Goal: Contribute content: Contribute content

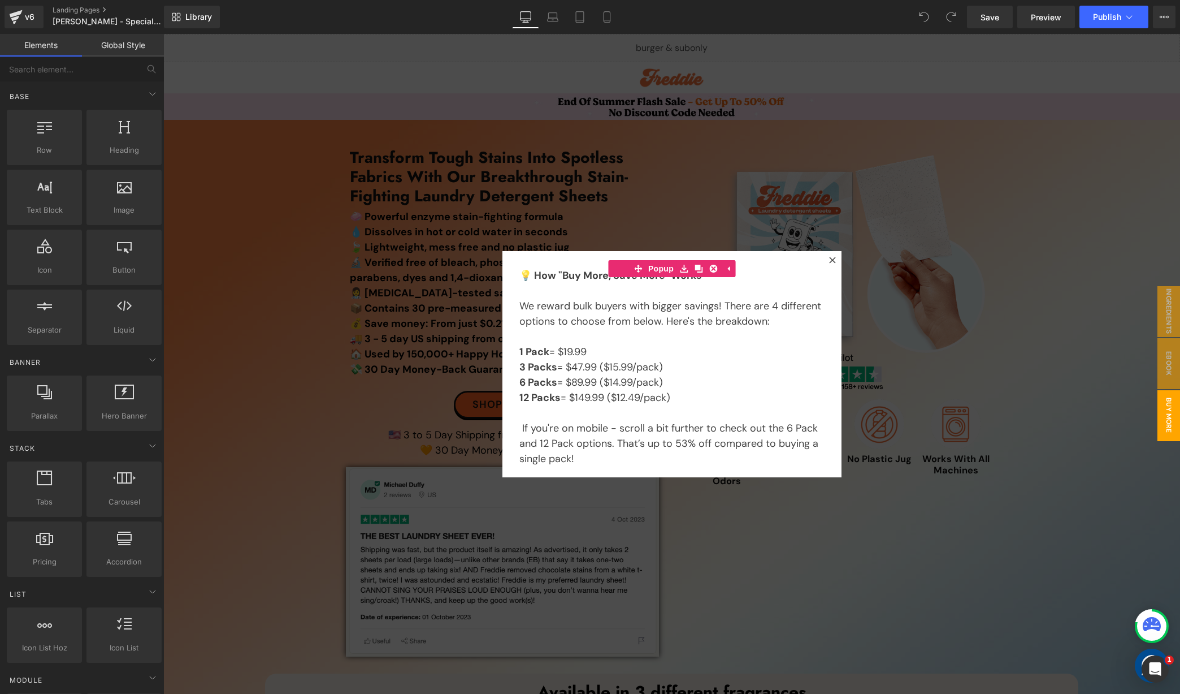
click at [624, 70] on div at bounding box center [671, 364] width 1017 height 660
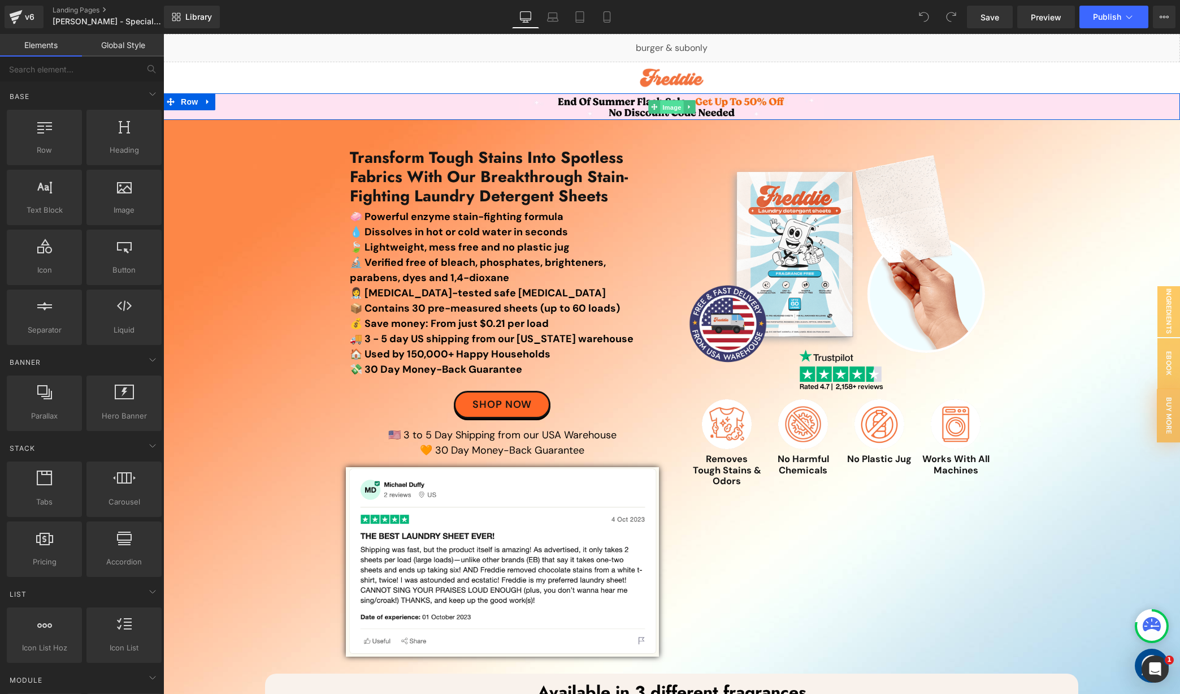
click at [668, 110] on span "Image" at bounding box center [672, 108] width 24 height 14
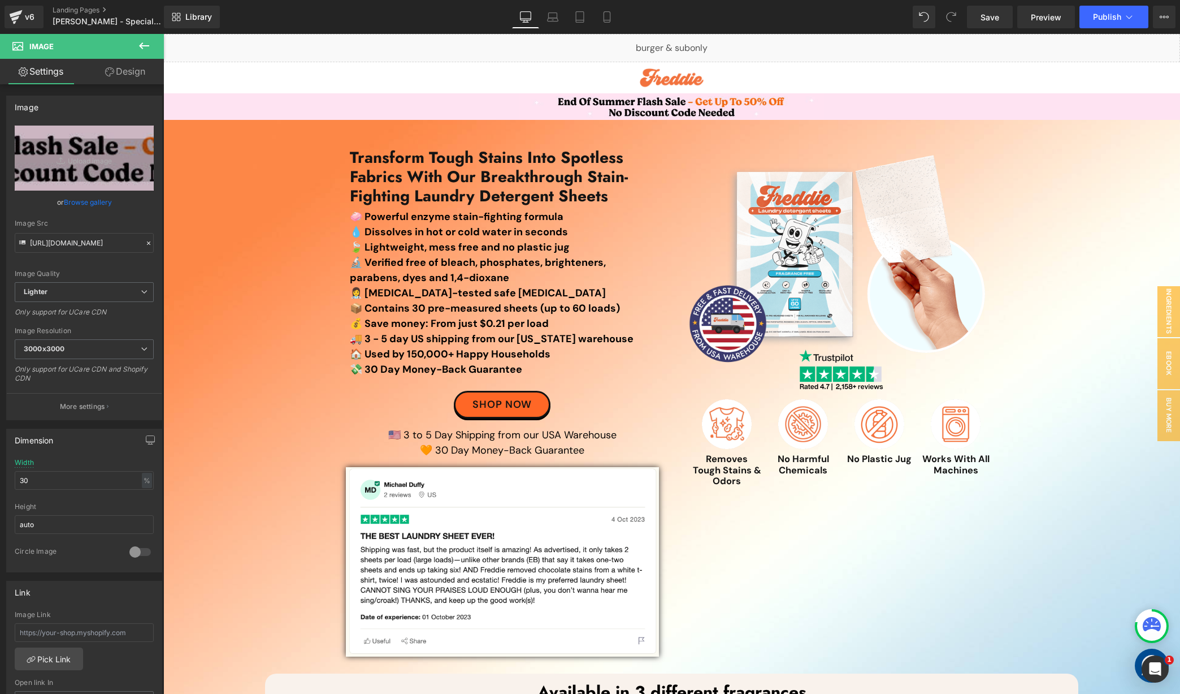
click at [821, 14] on div "Library Desktop Desktop Laptop Tablet Mobile Save Preview Publish Scheduled Vie…" at bounding box center [672, 17] width 1016 height 23
click at [790, 12] on div "Library Desktop Desktop Laptop Tablet Mobile Save Preview Publish Scheduled Vie…" at bounding box center [672, 17] width 1016 height 23
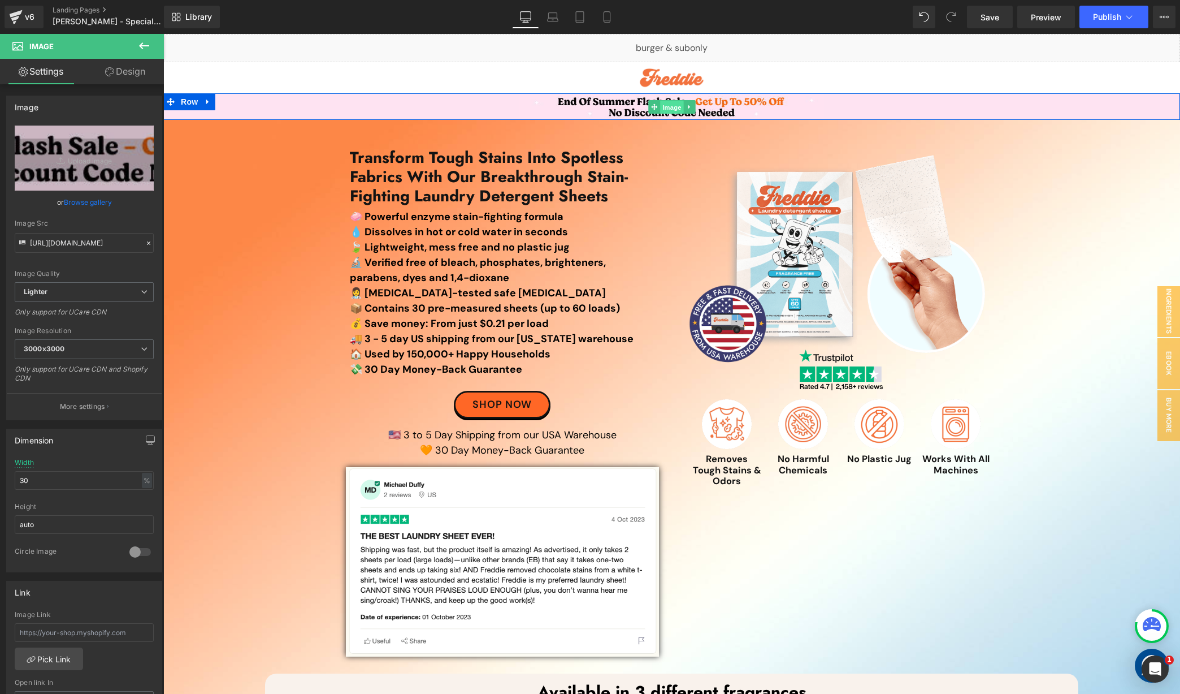
click at [666, 105] on span "Image" at bounding box center [672, 108] width 24 height 14
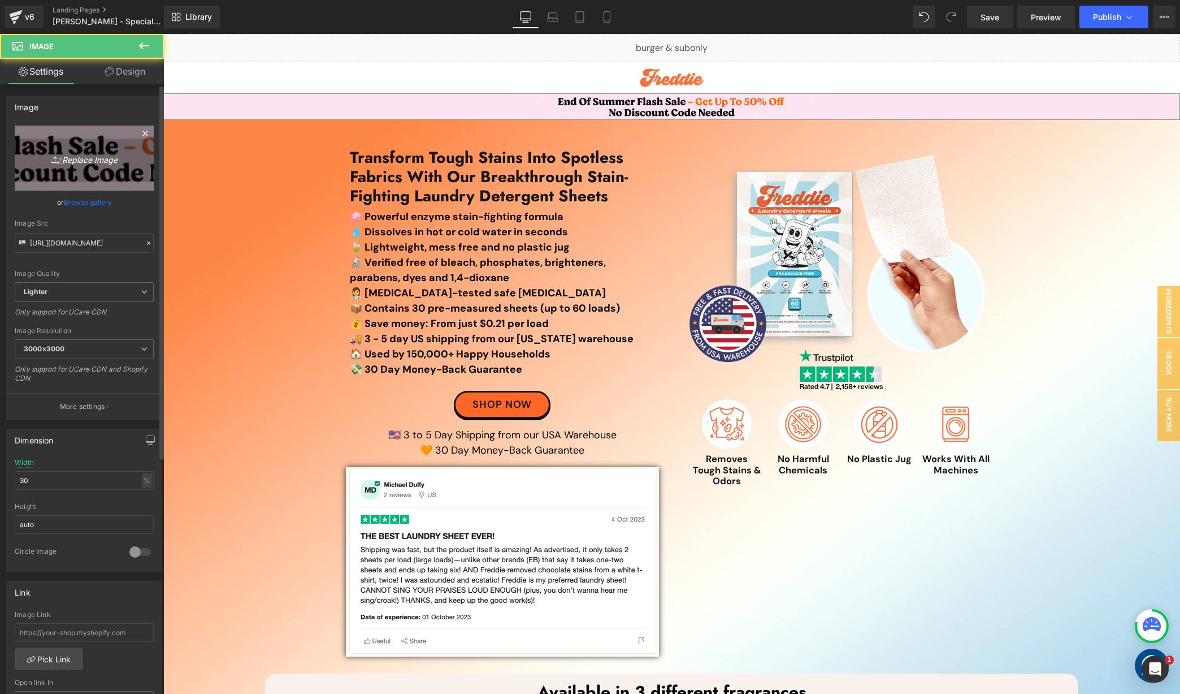
click at [89, 160] on icon "Replace Image" at bounding box center [84, 158] width 90 height 14
type input "C:\fakepath\[DATE] Sale Top Banner.jpg"
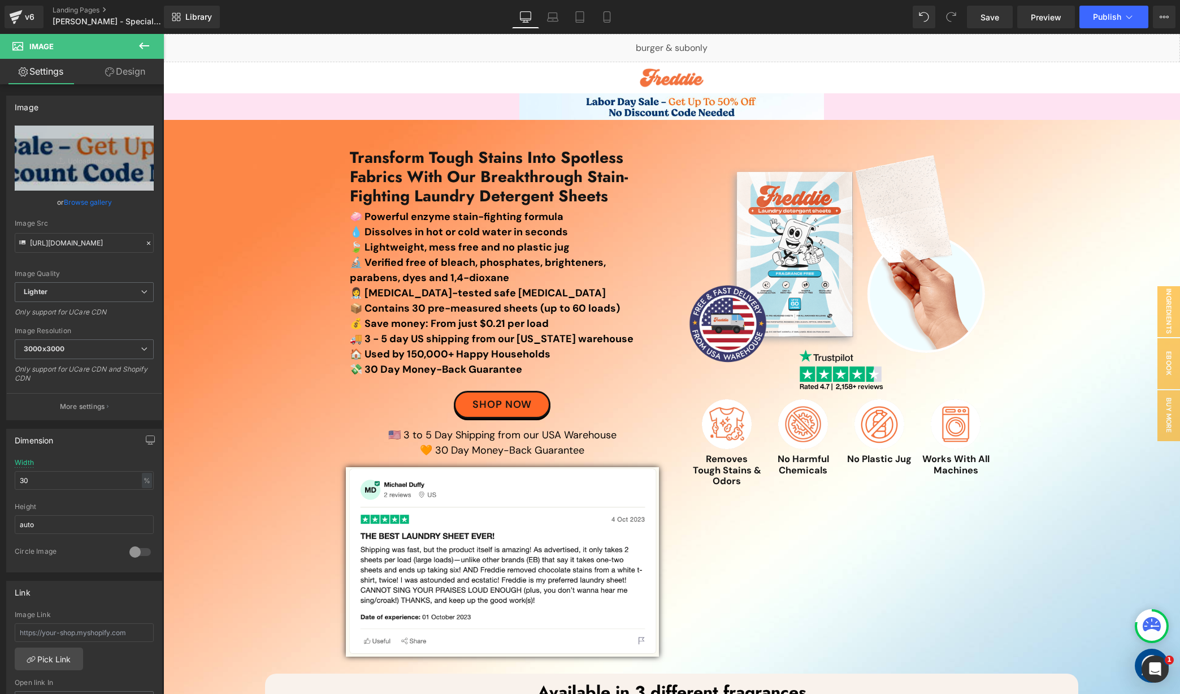
click at [698, 23] on div "Library Desktop Desktop Laptop Tablet Mobile Save Preview Publish Scheduled Vie…" at bounding box center [672, 17] width 1016 height 23
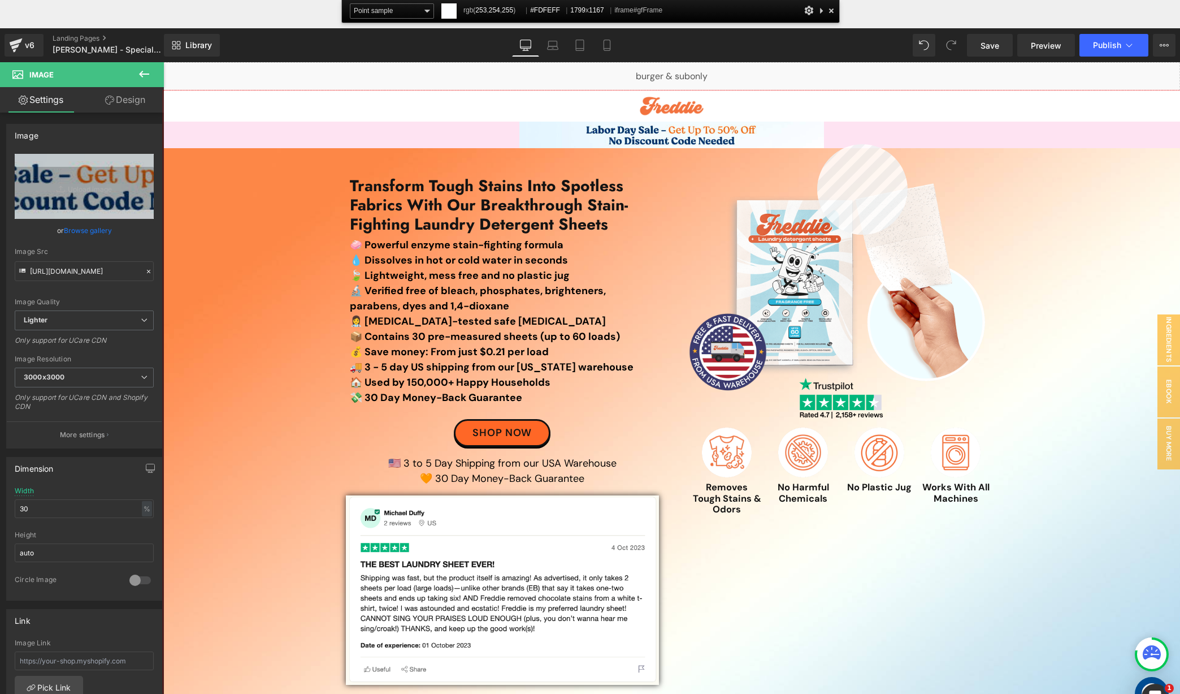
click at [817, 144] on div at bounding box center [671, 420] width 1017 height 660
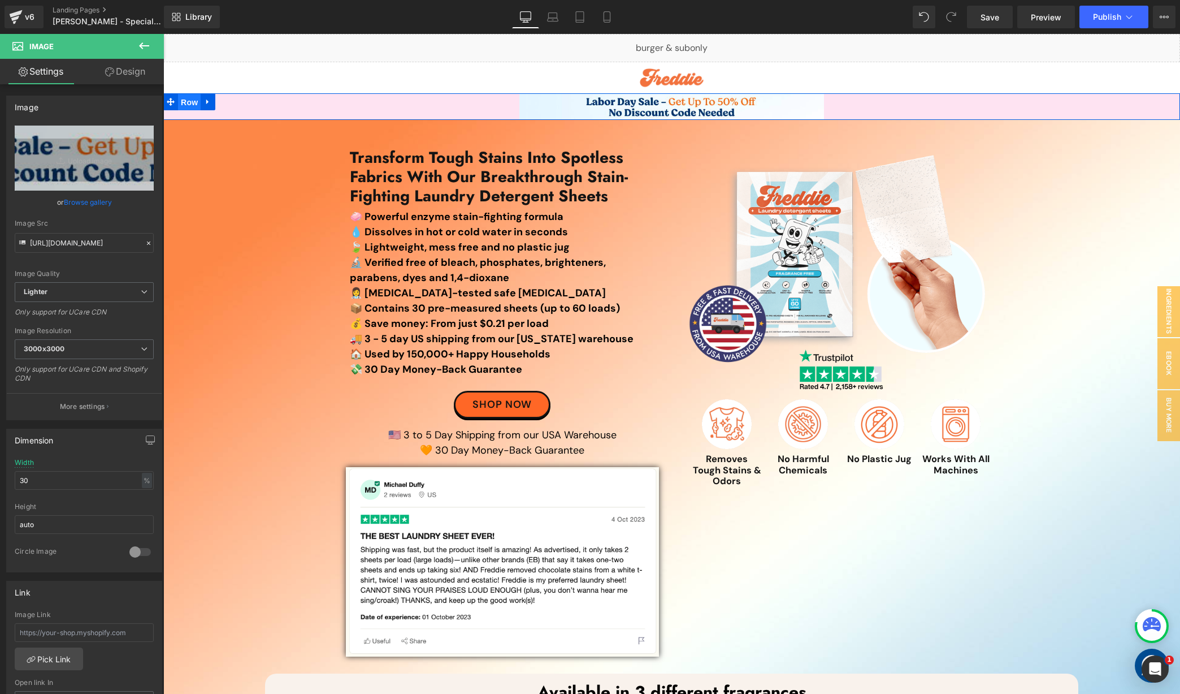
click at [187, 101] on span "Row" at bounding box center [189, 102] width 23 height 17
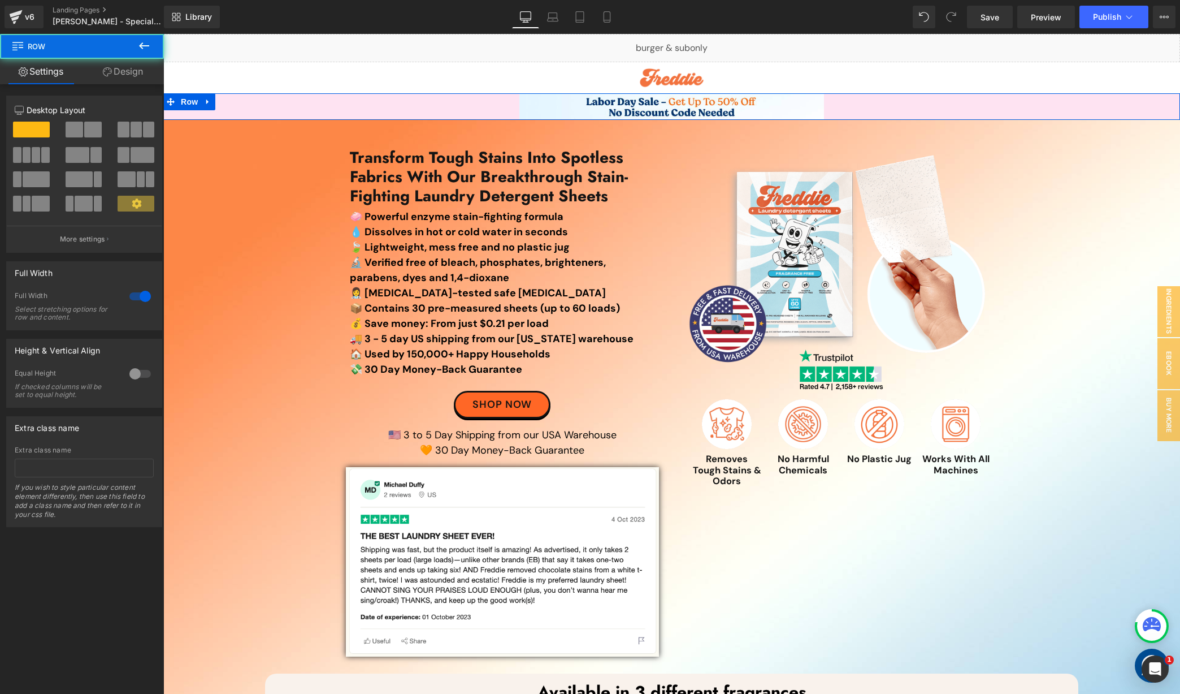
click at [107, 73] on icon at bounding box center [107, 71] width 9 height 9
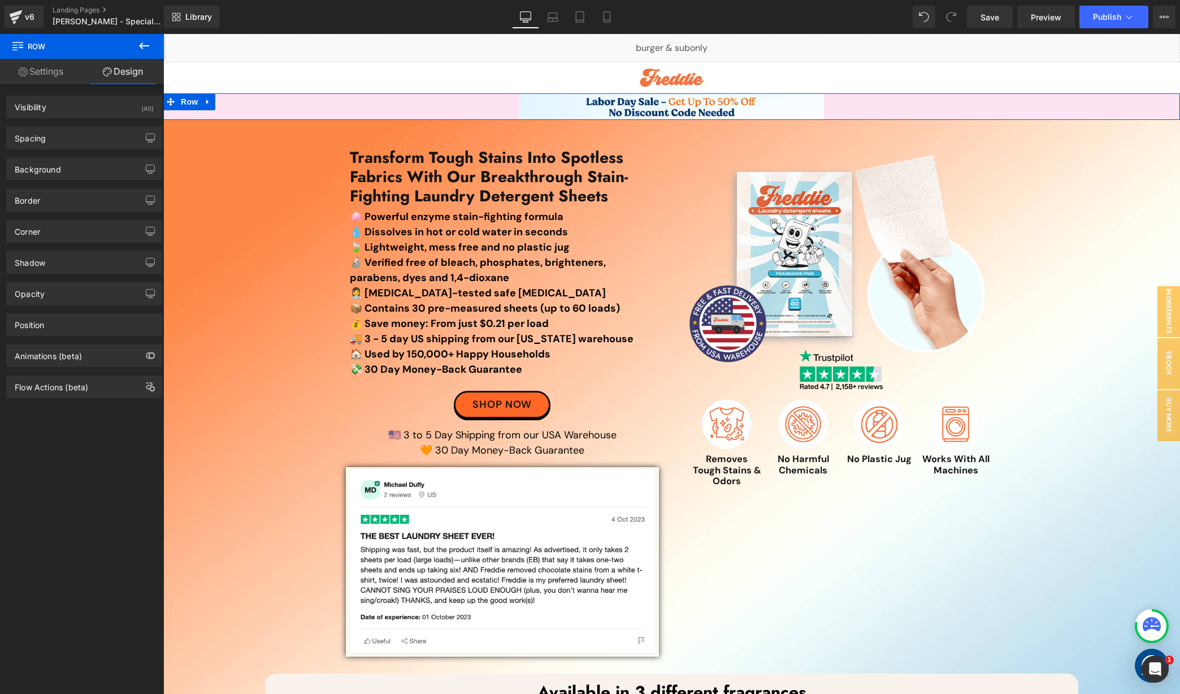
drag, startPoint x: 64, startPoint y: 163, endPoint x: 64, endPoint y: 189, distance: 25.4
click at [64, 163] on div "Background" at bounding box center [84, 168] width 155 height 21
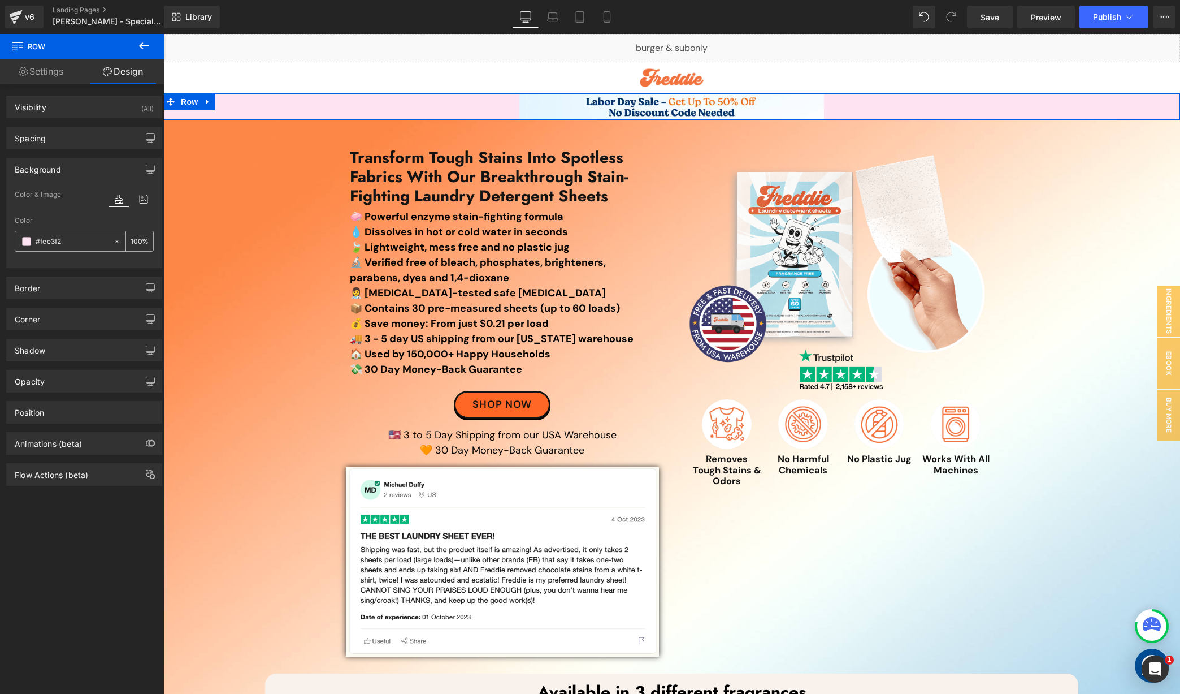
paste input "FDFEFF"
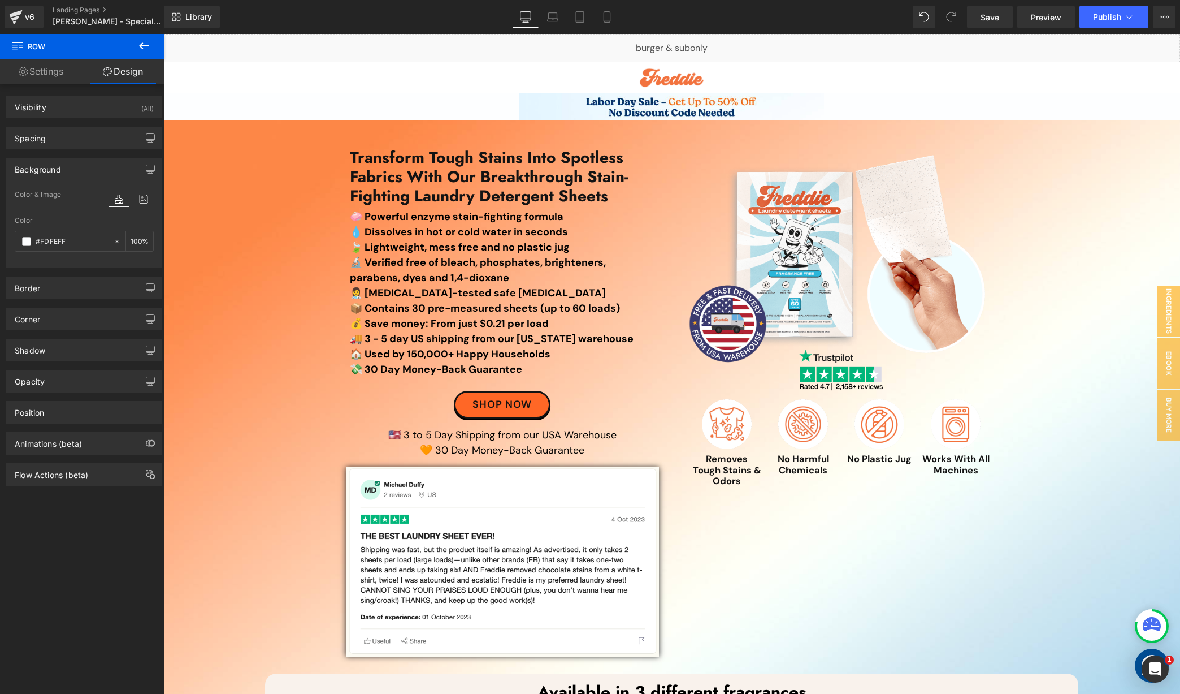
type input "#FDFEFF"
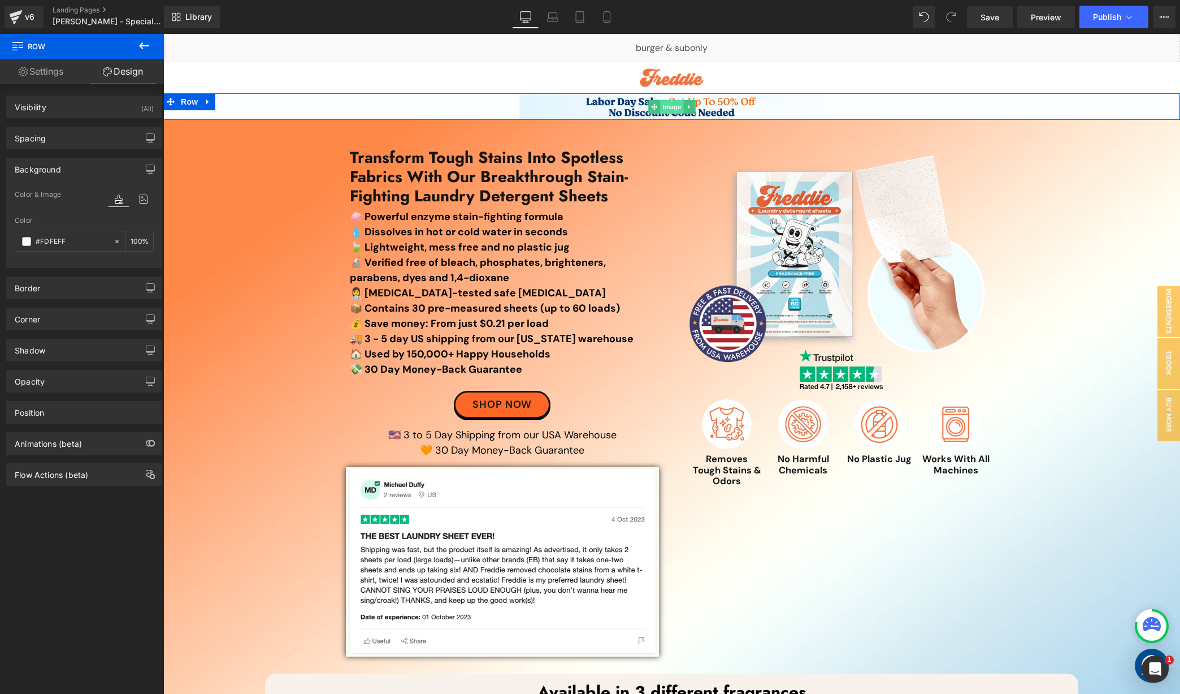
click at [660, 108] on span "Image" at bounding box center [672, 107] width 24 height 14
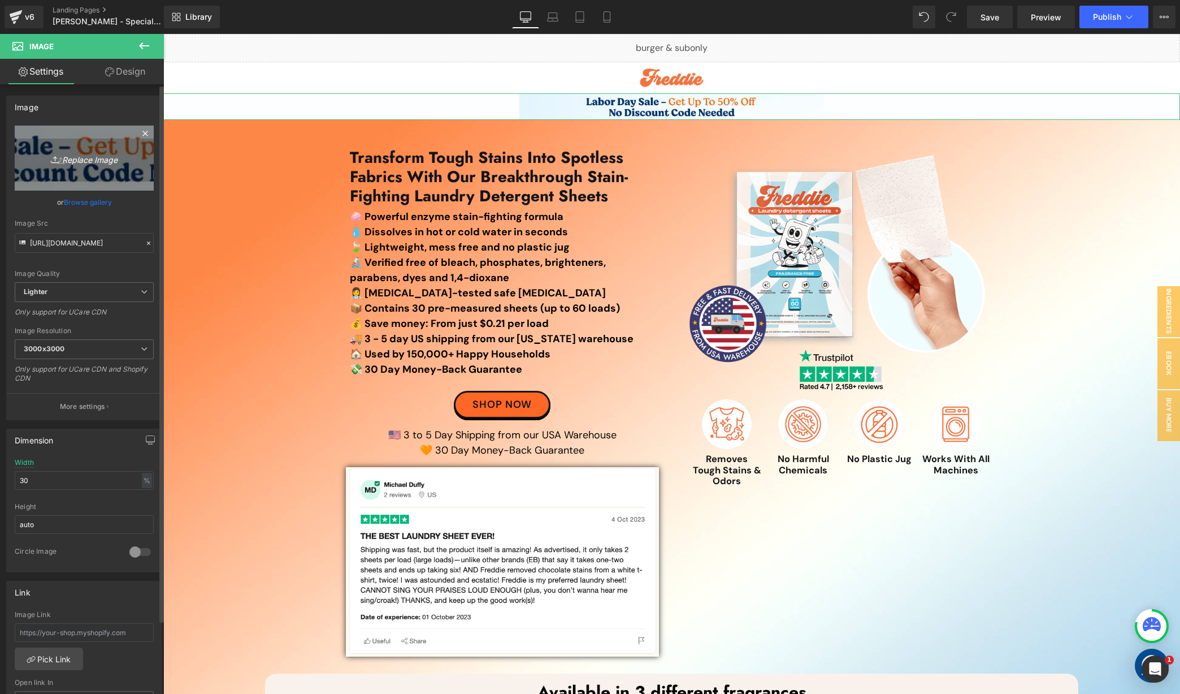
click at [83, 157] on icon "Replace Image" at bounding box center [84, 158] width 90 height 14
type input "C:\fakepath\top banner.jpg"
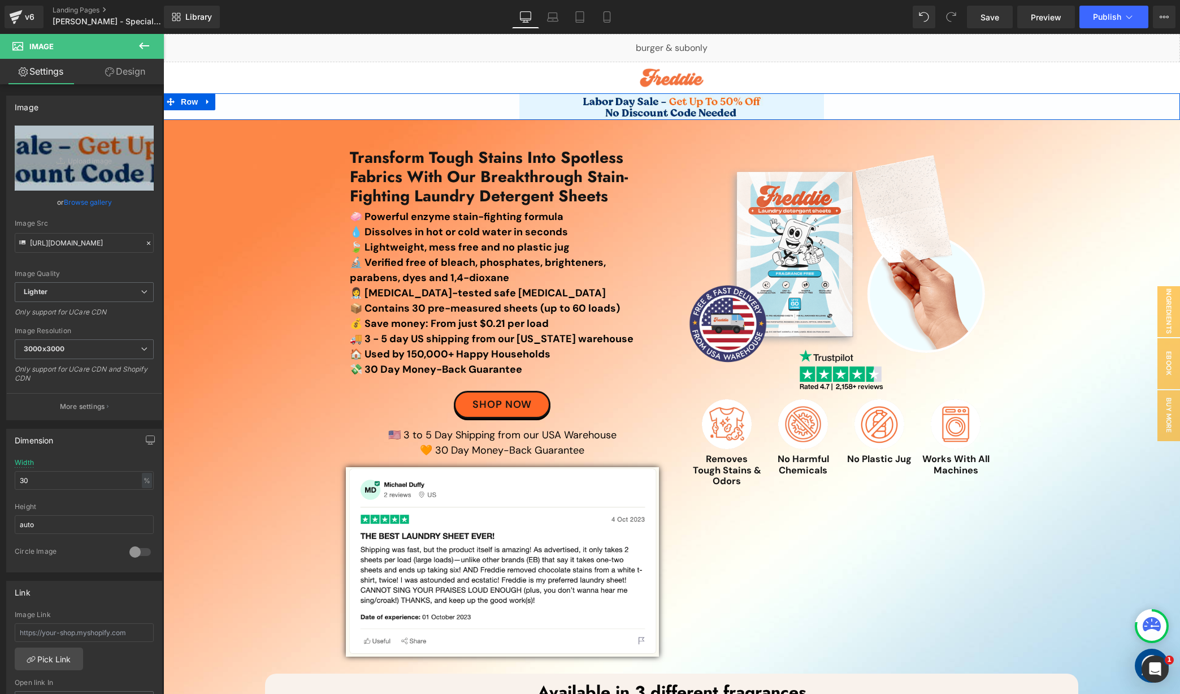
drag, startPoint x: 184, startPoint y: 101, endPoint x: 479, endPoint y: 54, distance: 298.7
click at [184, 100] on span "Row" at bounding box center [189, 101] width 23 height 17
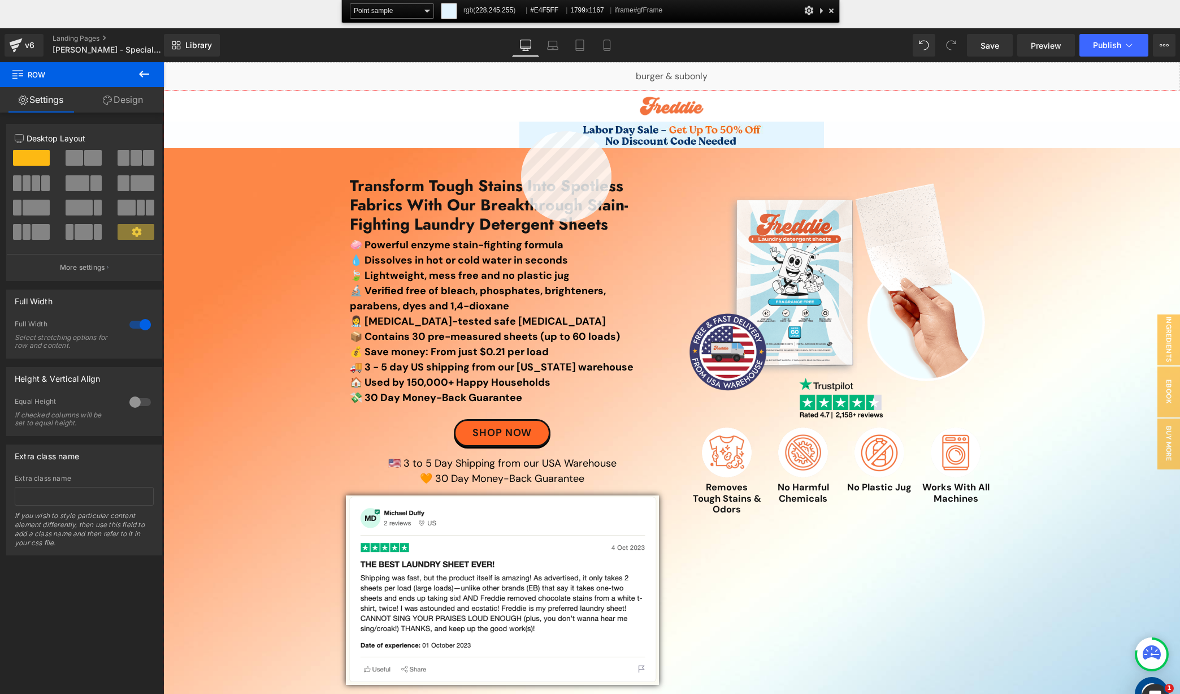
click at [521, 131] on div at bounding box center [671, 420] width 1017 height 660
click at [201, 135] on link at bounding box center [208, 130] width 15 height 17
click at [185, 131] on span "Row" at bounding box center [189, 130] width 23 height 17
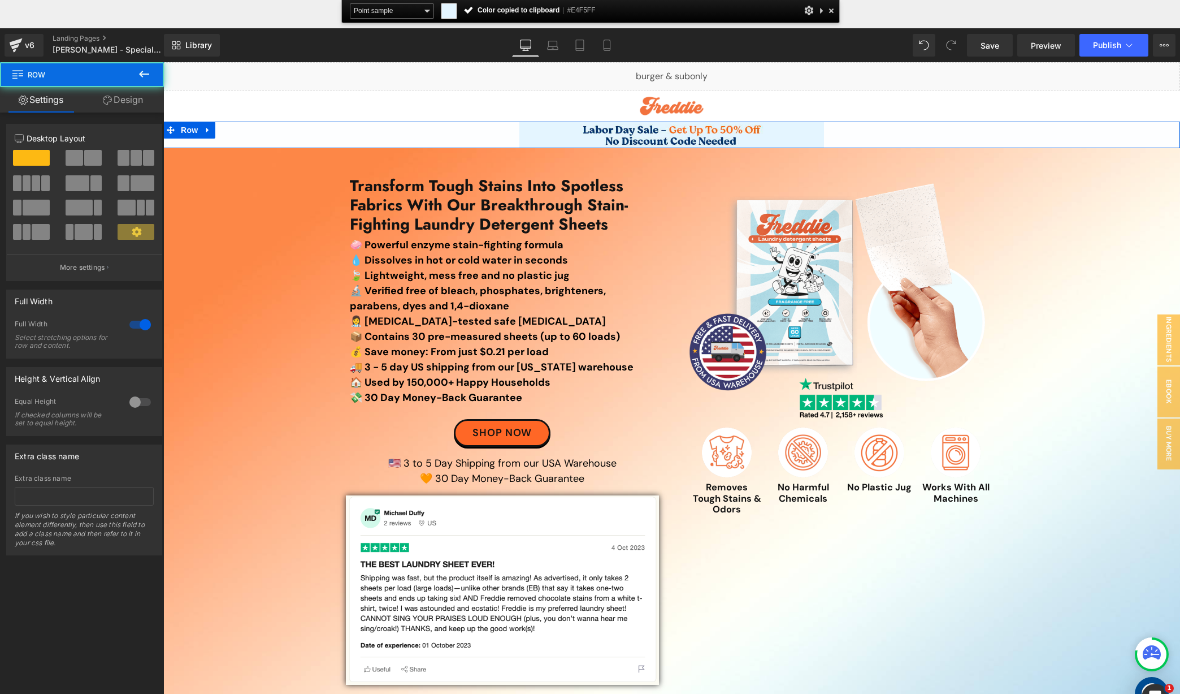
click at [112, 96] on link "Design" at bounding box center [123, 99] width 82 height 25
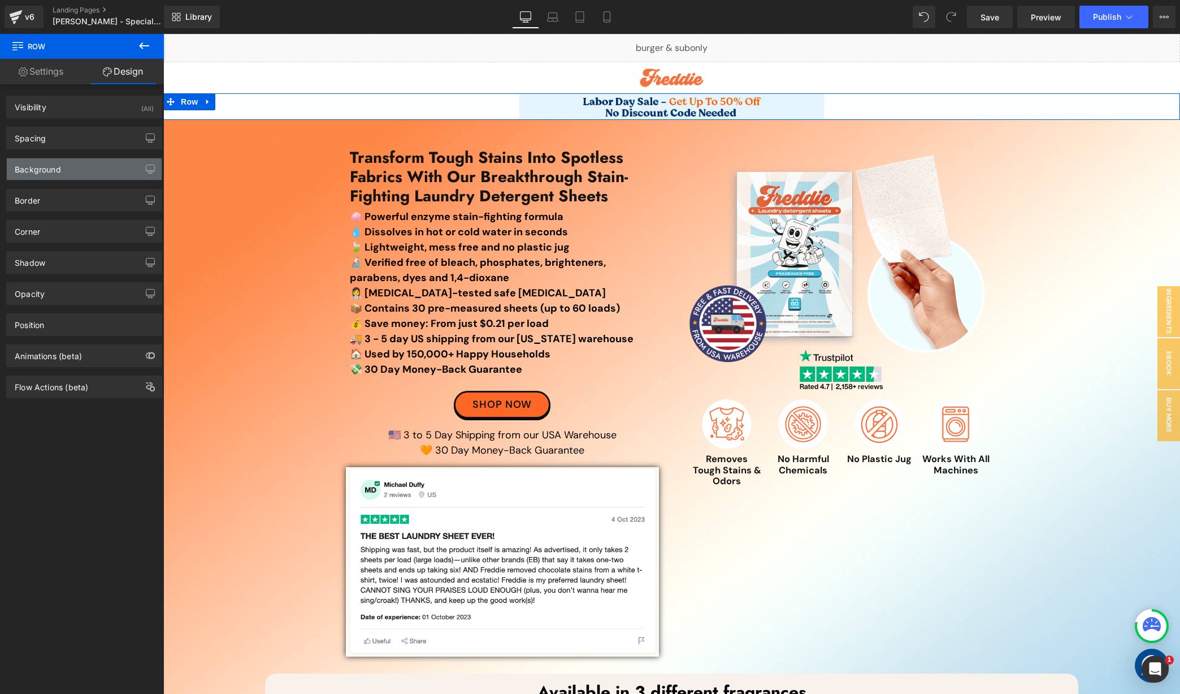
click at [70, 177] on div "Background" at bounding box center [84, 168] width 155 height 21
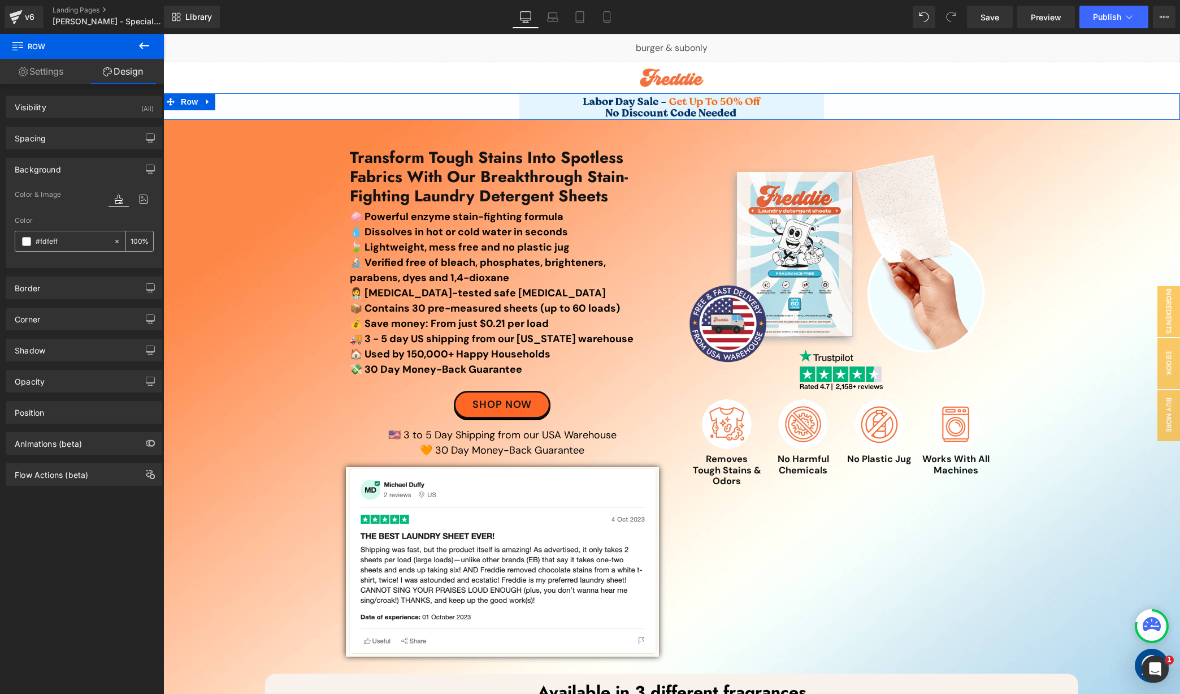
click at [75, 241] on input "#fdfeff" at bounding box center [72, 241] width 72 height 12
paste input "E4F5FF"
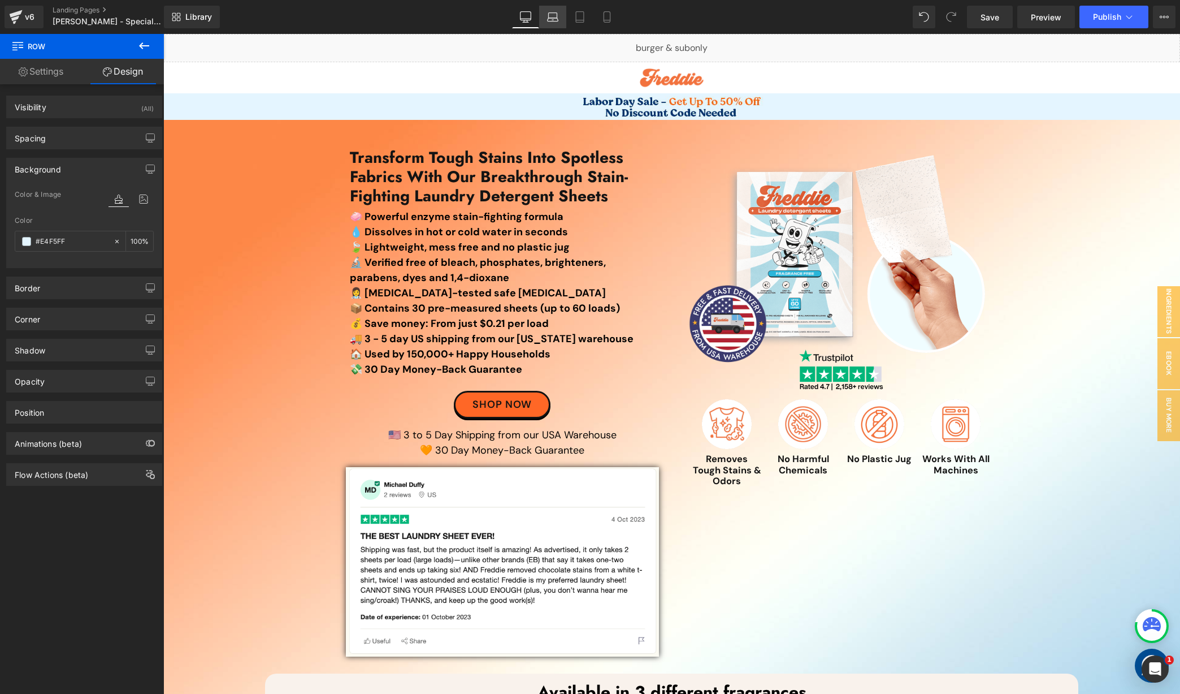
type input "#E4F5FF"
click at [560, 16] on link "Laptop" at bounding box center [552, 17] width 27 height 23
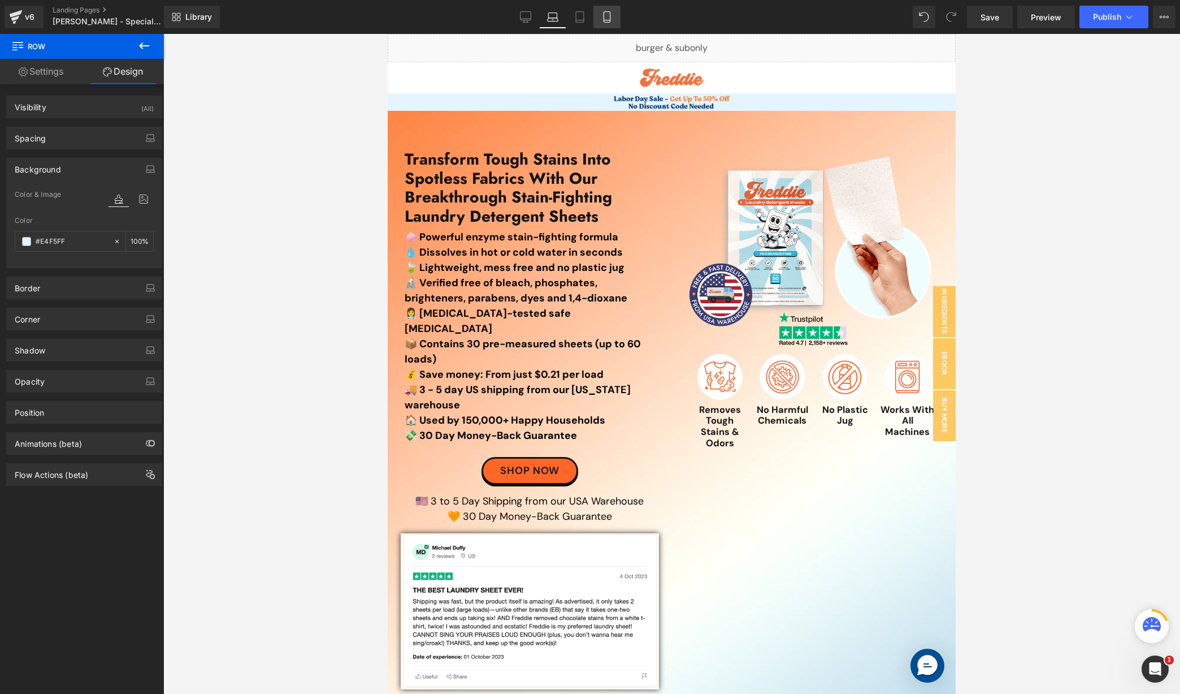
click at [603, 16] on icon at bounding box center [607, 16] width 11 height 11
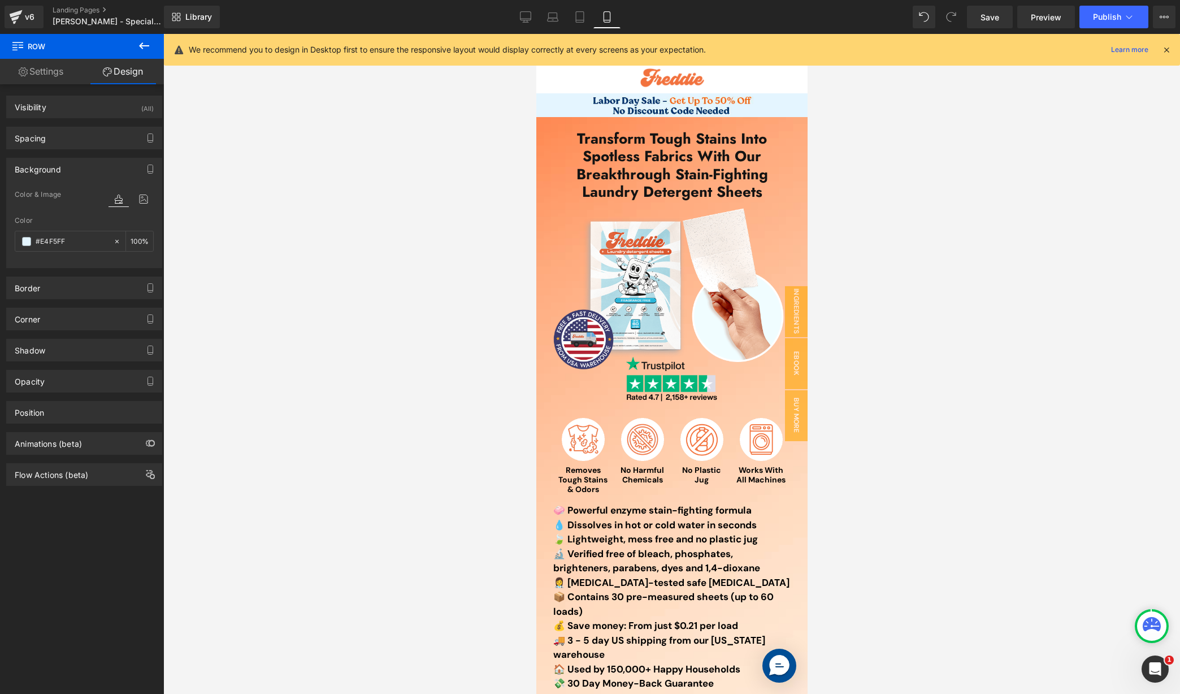
drag, startPoint x: 538, startPoint y: 16, endPoint x: 647, endPoint y: 28, distance: 109.2
click at [538, 16] on link "Desktop" at bounding box center [525, 17] width 27 height 23
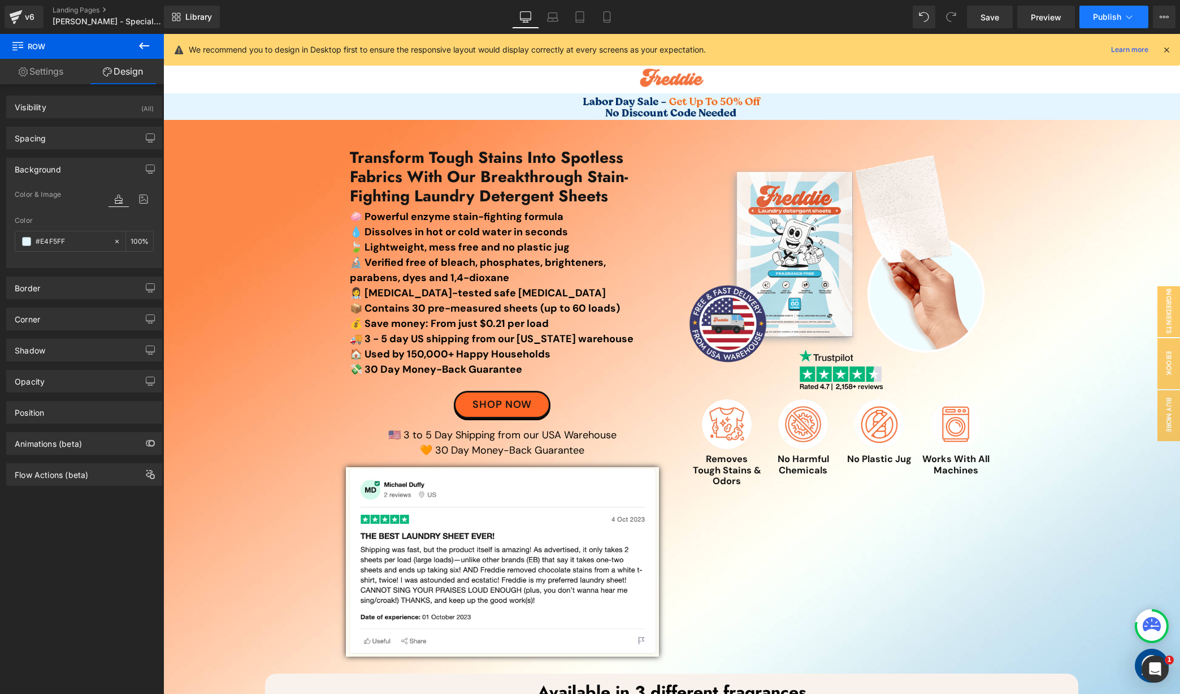
click at [1105, 21] on span "Publish" at bounding box center [1107, 16] width 28 height 9
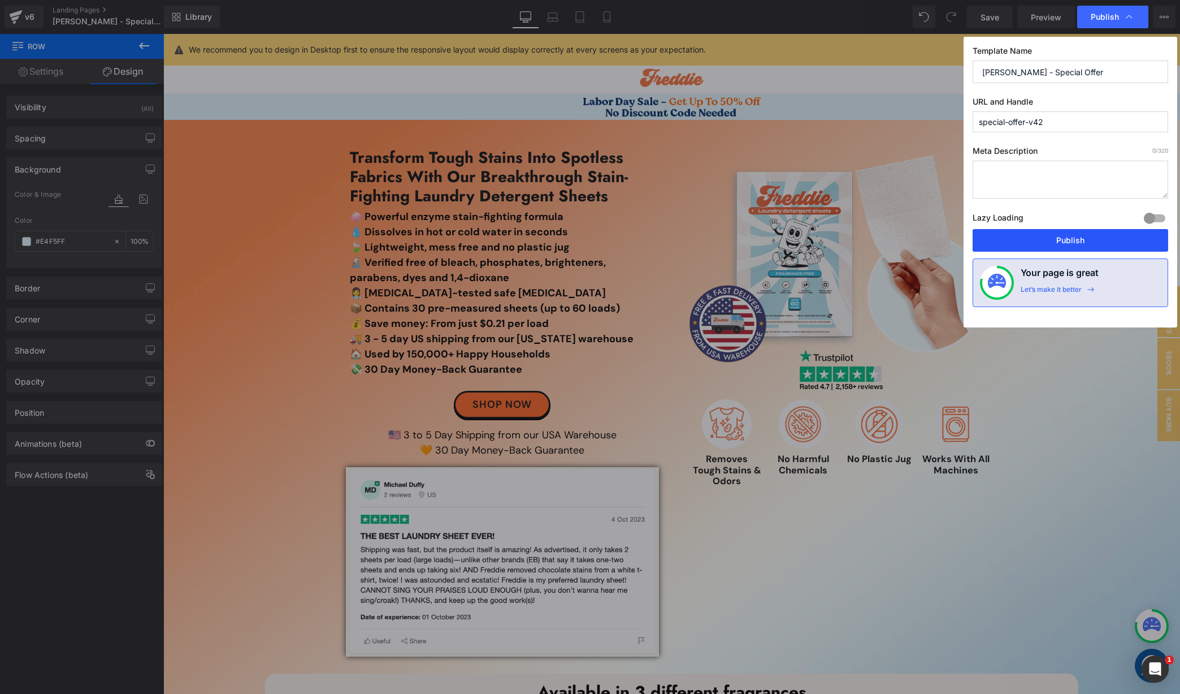
click at [1044, 237] on button "Publish" at bounding box center [1071, 240] width 196 height 23
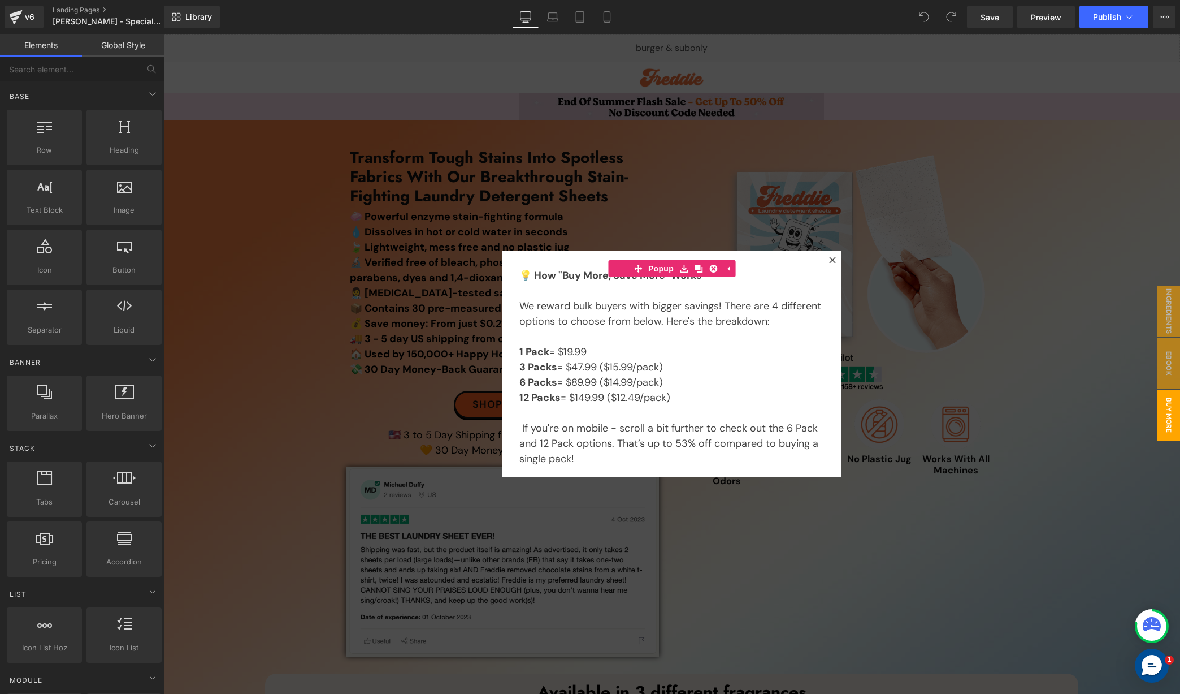
click at [638, 98] on div at bounding box center [671, 364] width 1017 height 660
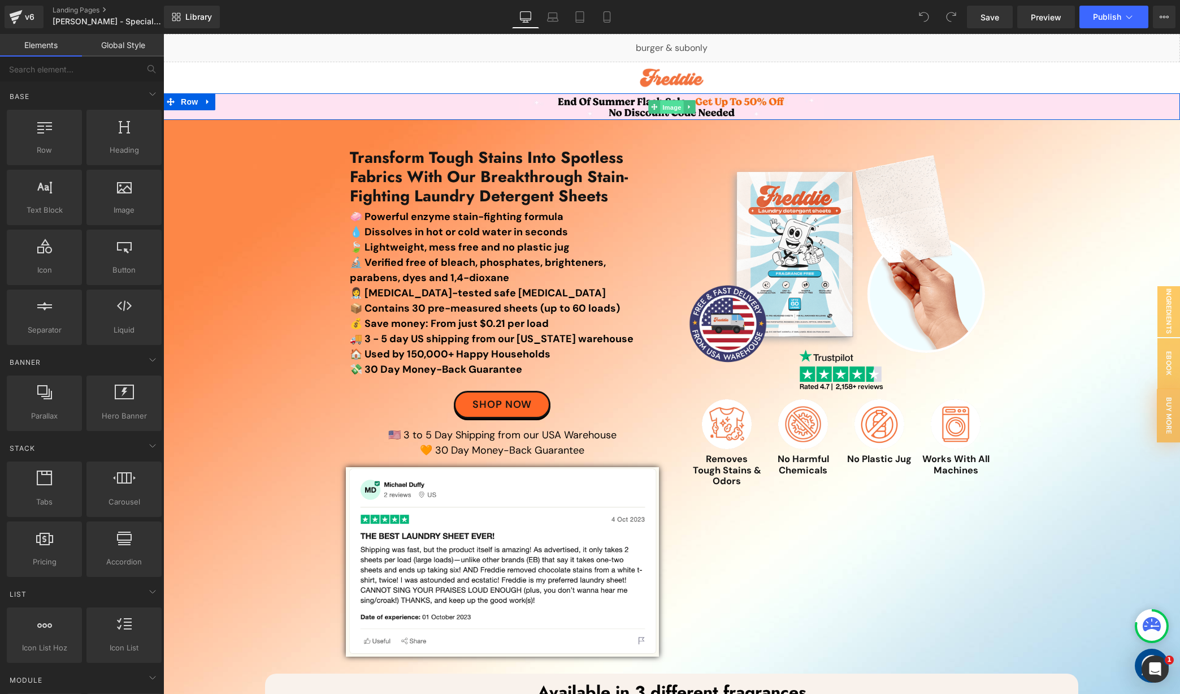
click at [665, 106] on span "Image" at bounding box center [672, 108] width 24 height 14
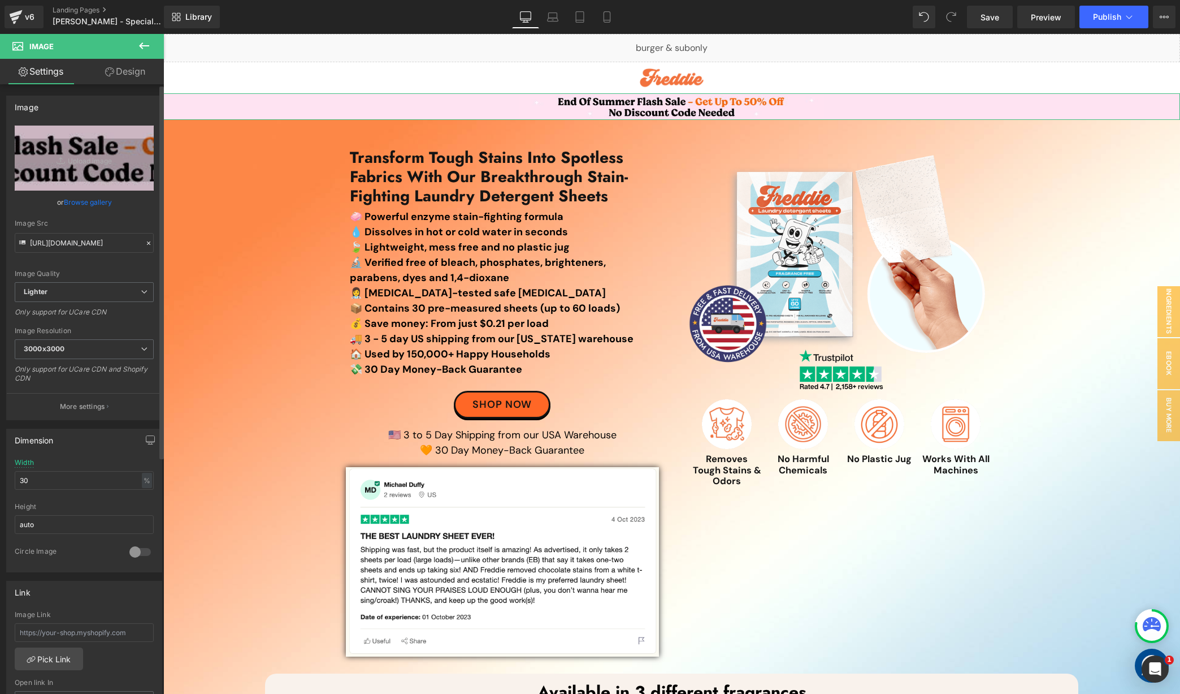
click at [72, 205] on link "Browse gallery" at bounding box center [88, 202] width 48 height 20
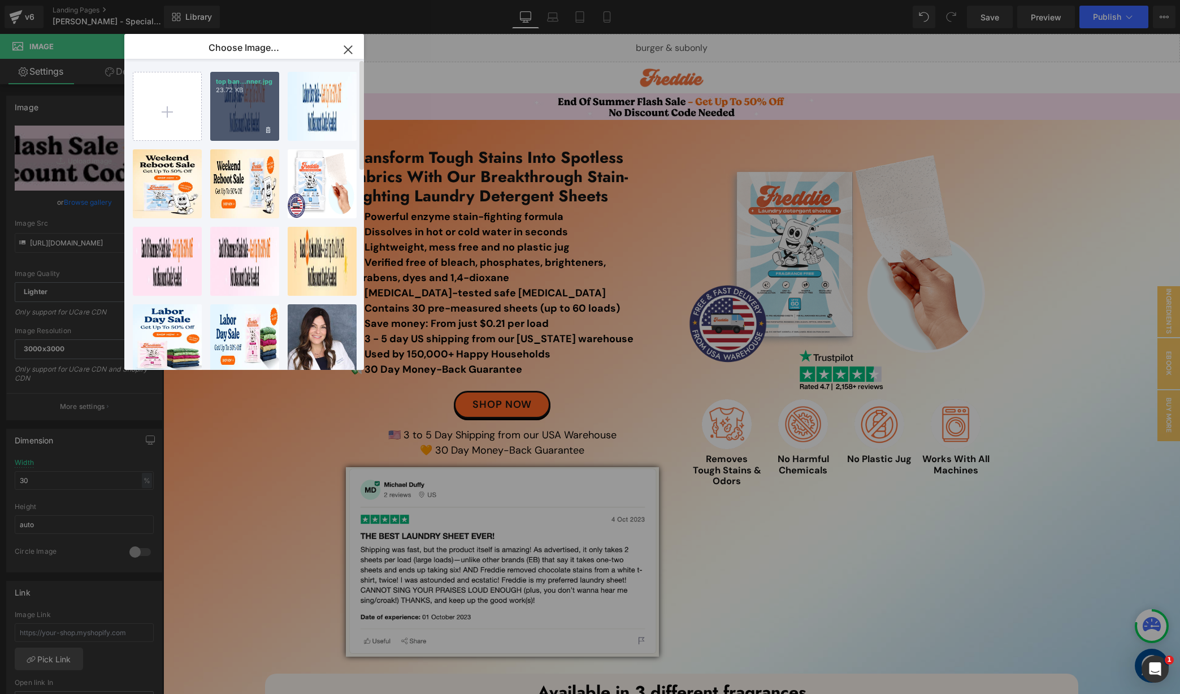
click at [237, 115] on div "top ban...nner.jpg 23.72 KB" at bounding box center [244, 106] width 69 height 69
type input "https://ucarecdn.com/2ef90d6e-edcf-475a-83ad-7d79a6a70ce9/-/format/auto/-/previ…"
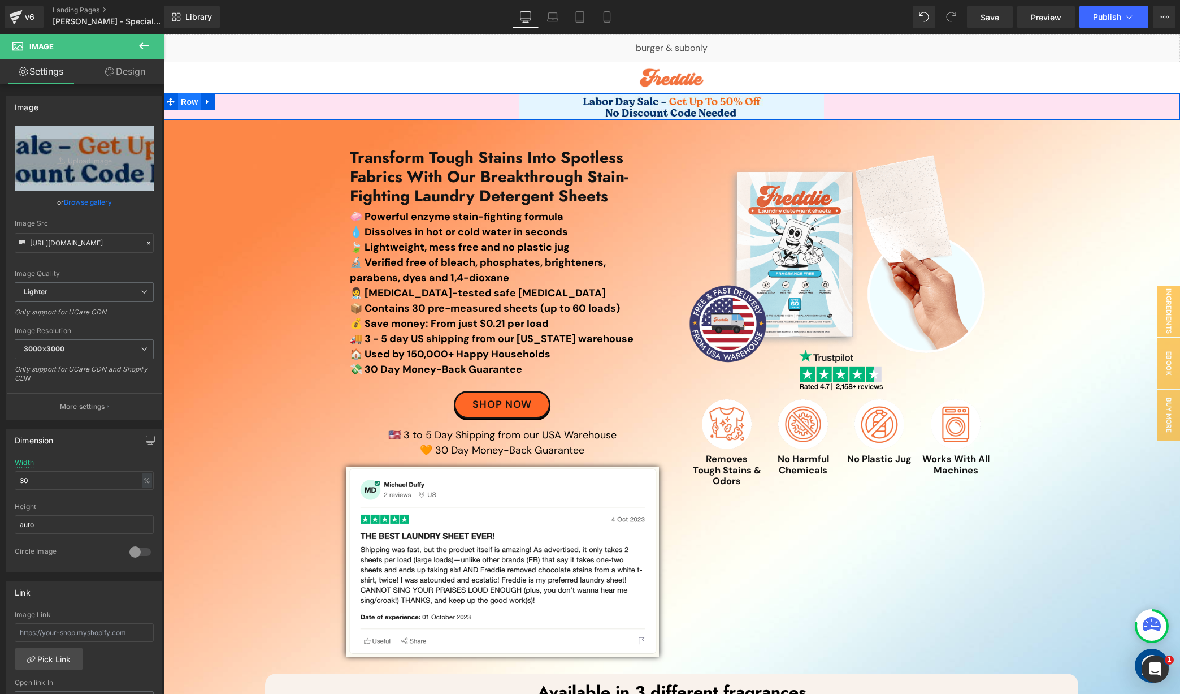
click at [185, 103] on span "Row" at bounding box center [189, 101] width 23 height 17
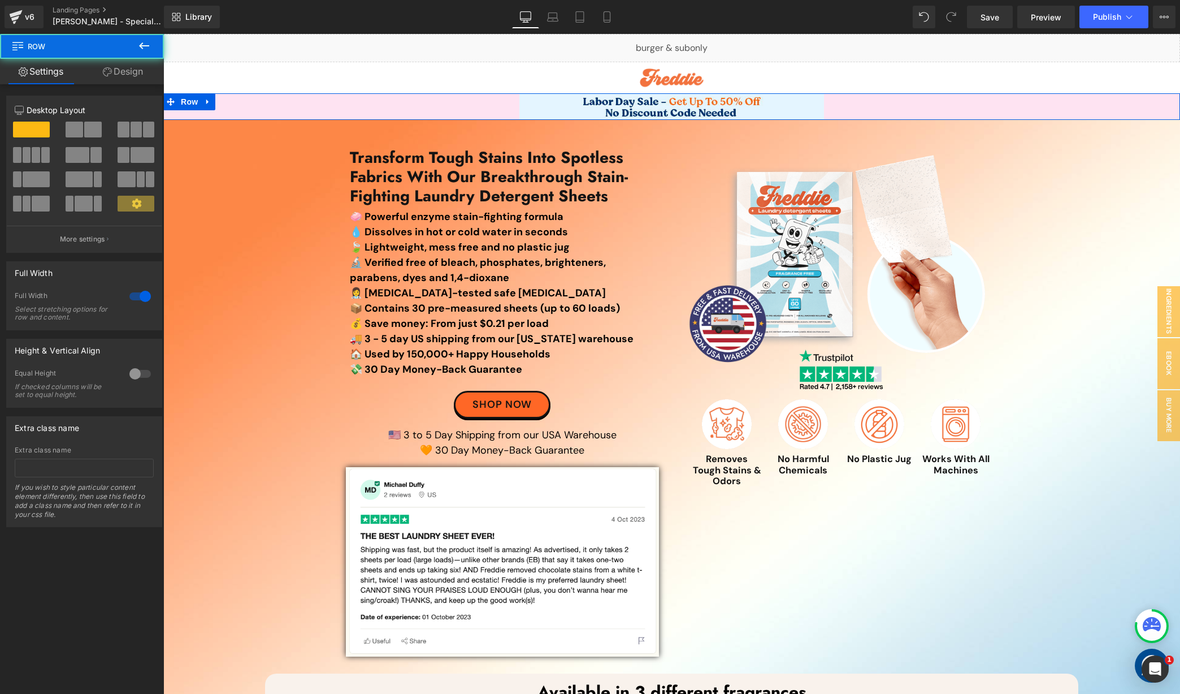
click at [121, 73] on link "Design" at bounding box center [123, 71] width 82 height 25
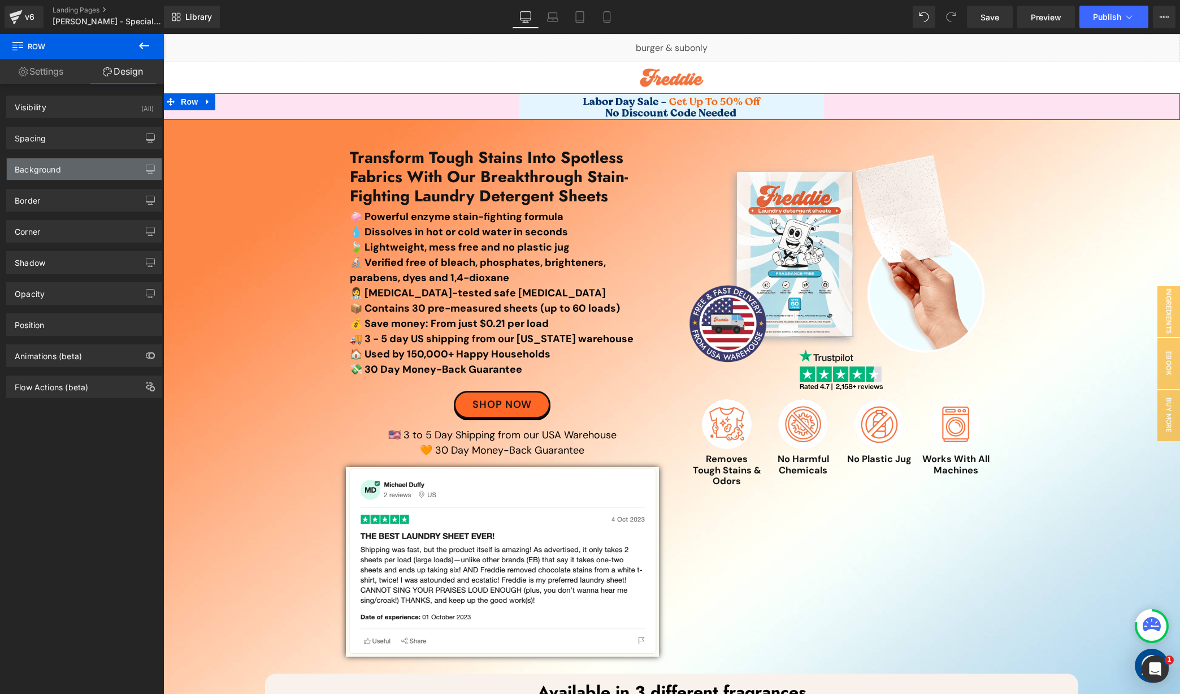
drag, startPoint x: 66, startPoint y: 163, endPoint x: 75, endPoint y: 164, distance: 9.1
click at [67, 163] on div "Background" at bounding box center [84, 168] width 155 height 21
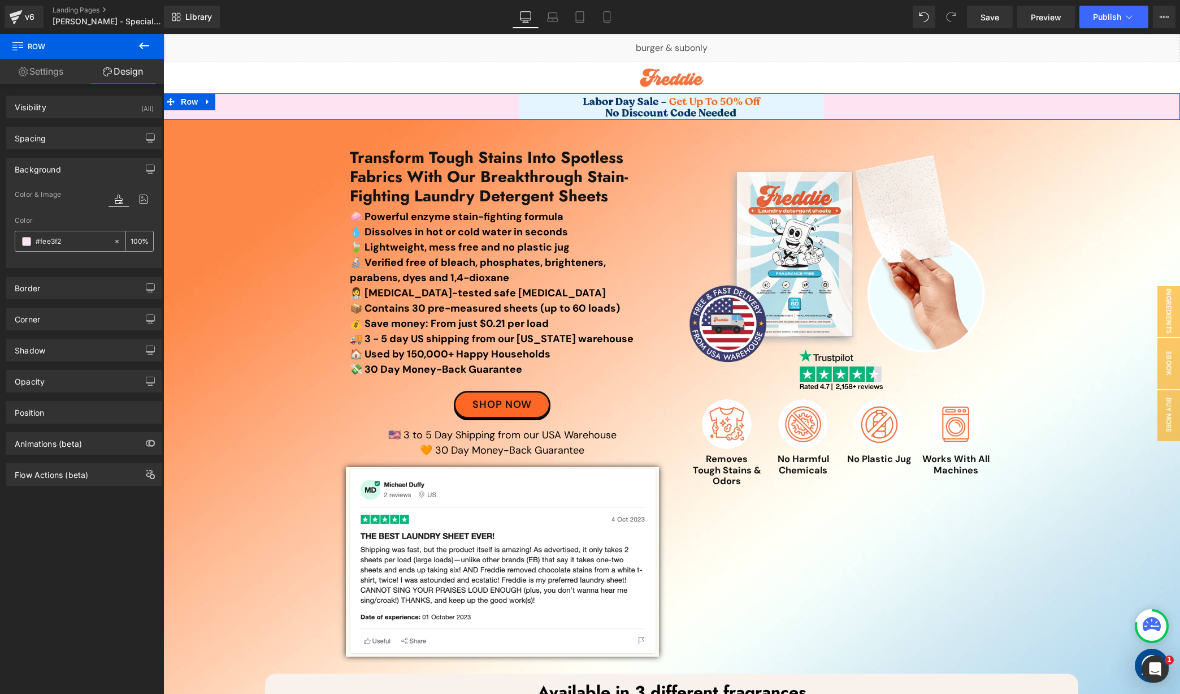
click at [83, 246] on input "#fee3f2" at bounding box center [72, 241] width 72 height 12
paste input "E4F5FF"
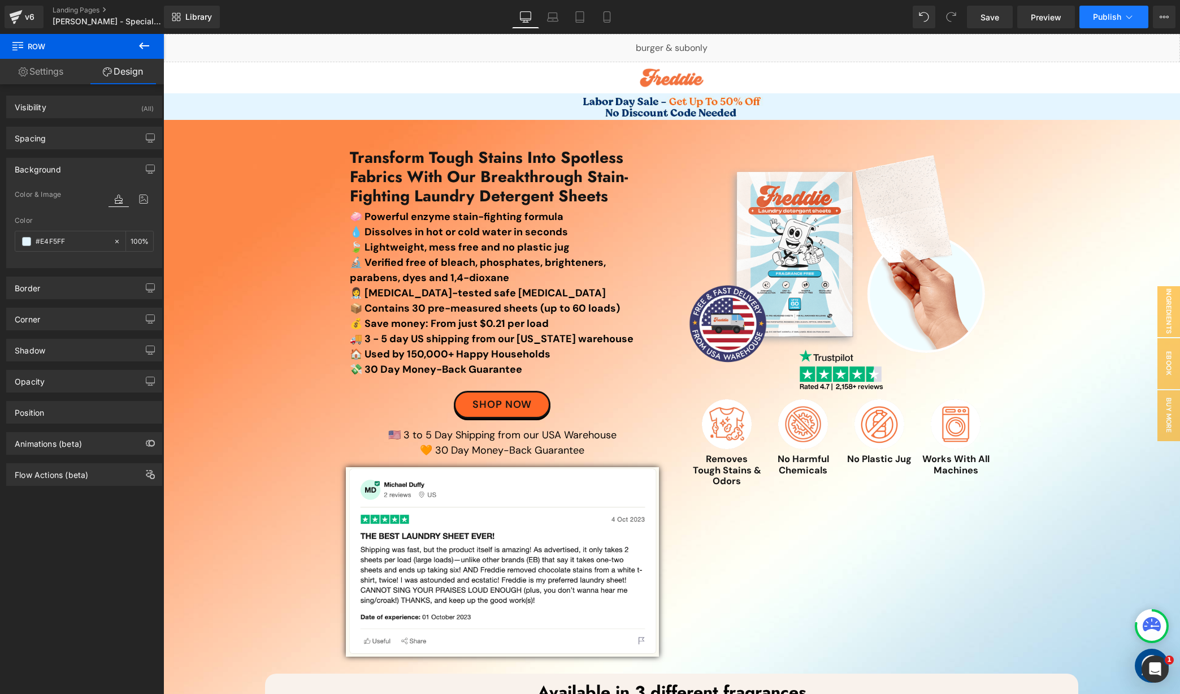
type input "#e4f5ff"
click at [1084, 19] on button "Publish" at bounding box center [1114, 17] width 69 height 23
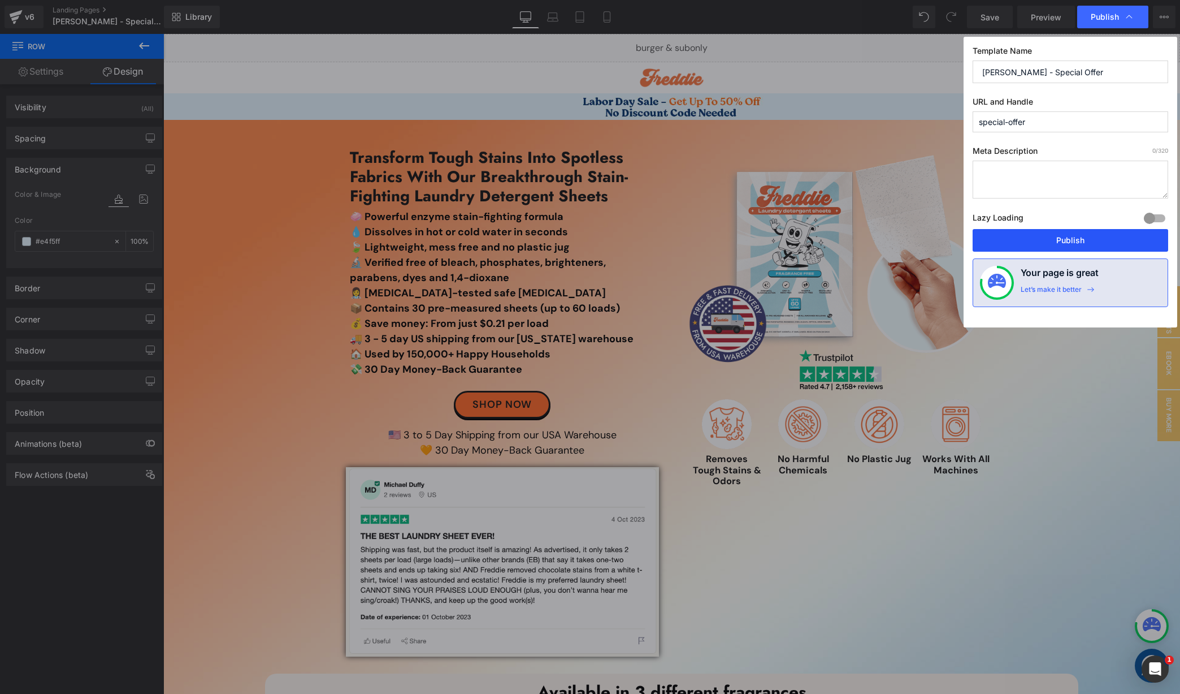
click at [1033, 231] on button "Publish" at bounding box center [1071, 240] width 196 height 23
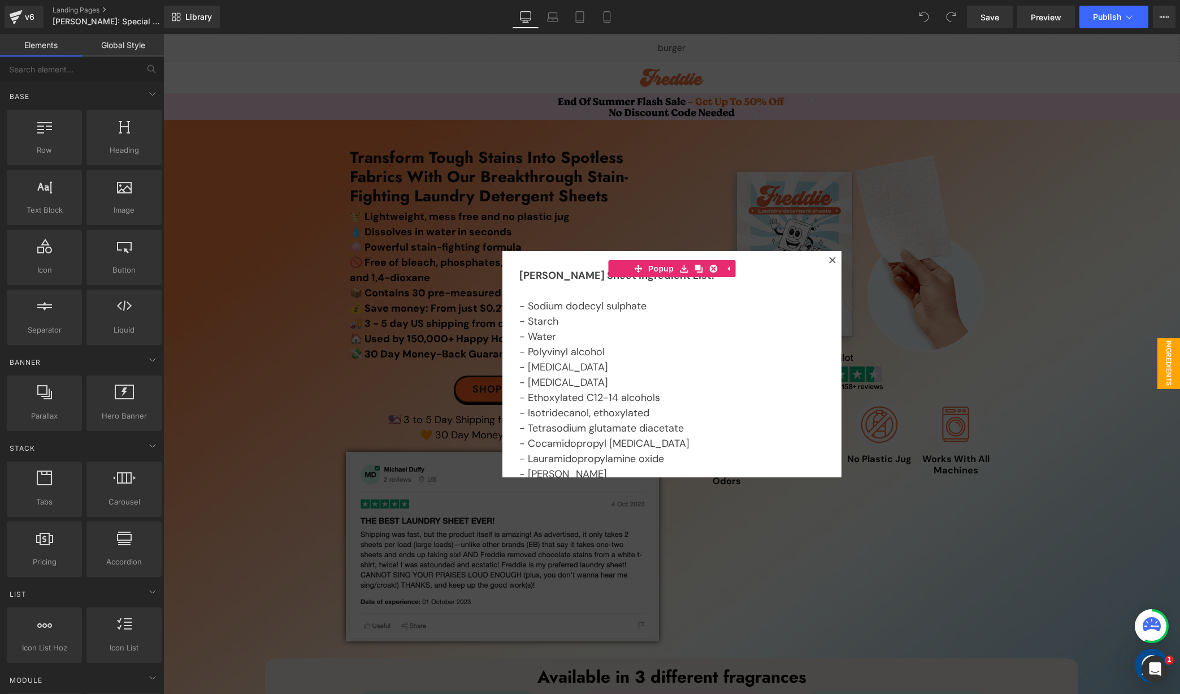
click at [444, 93] on div at bounding box center [671, 364] width 1017 height 660
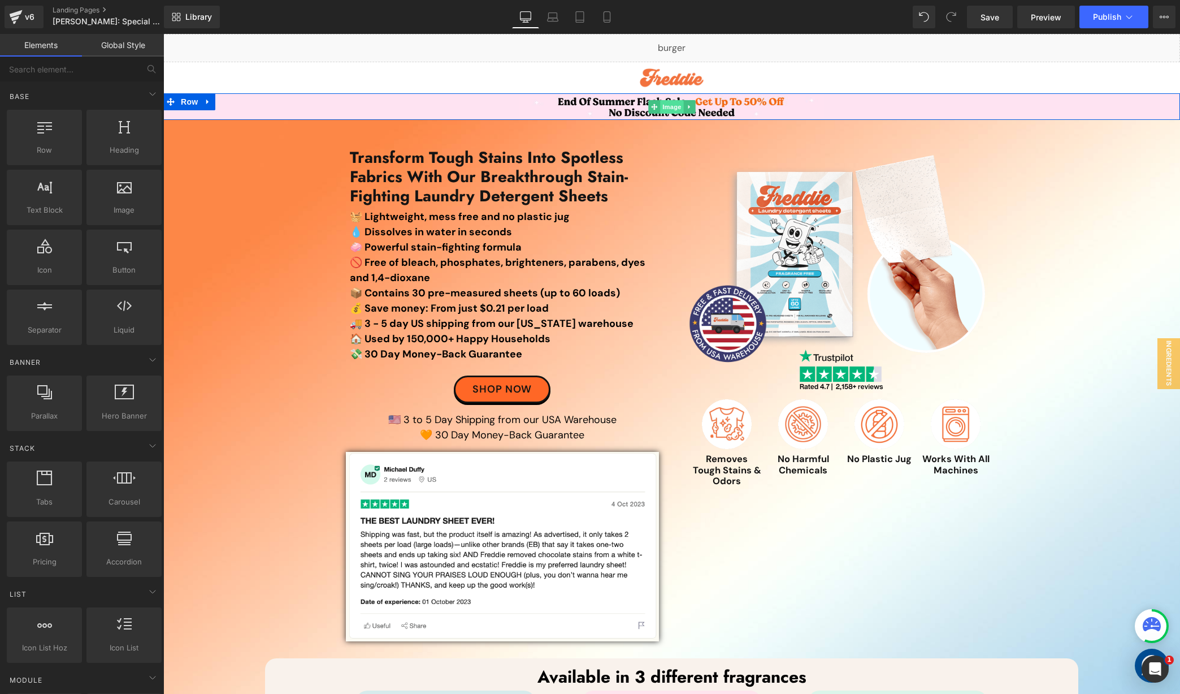
click at [671, 108] on span "Image" at bounding box center [672, 107] width 24 height 14
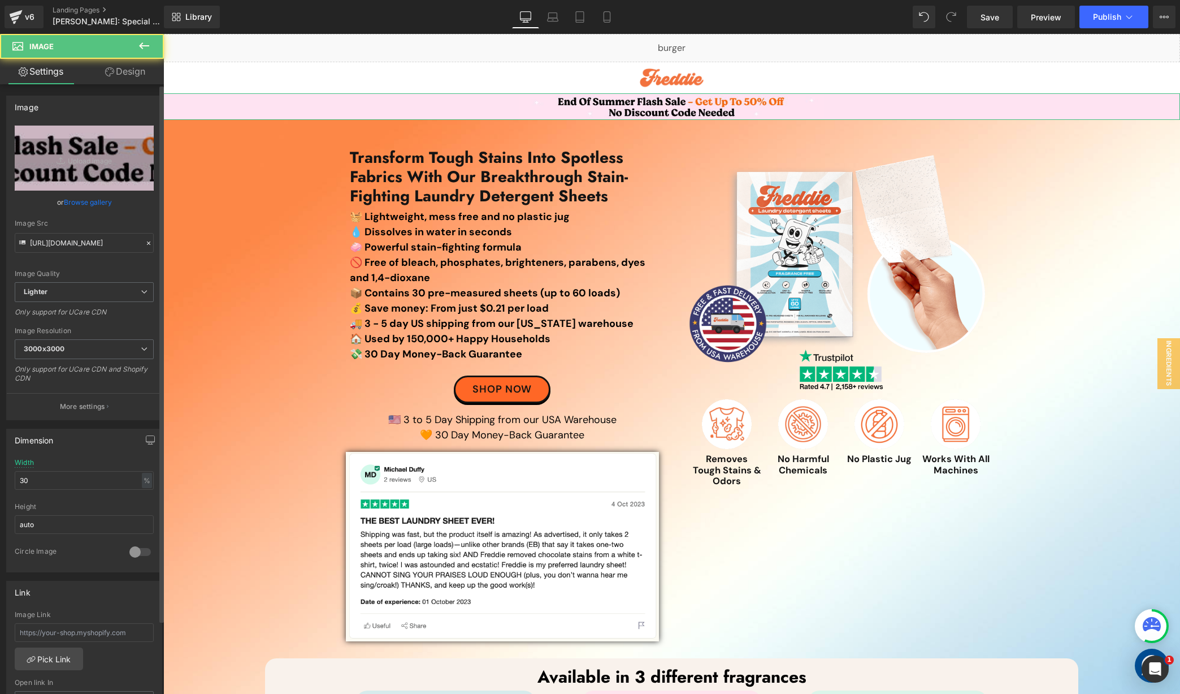
click at [92, 200] on link "Browse gallery" at bounding box center [88, 202] width 48 height 20
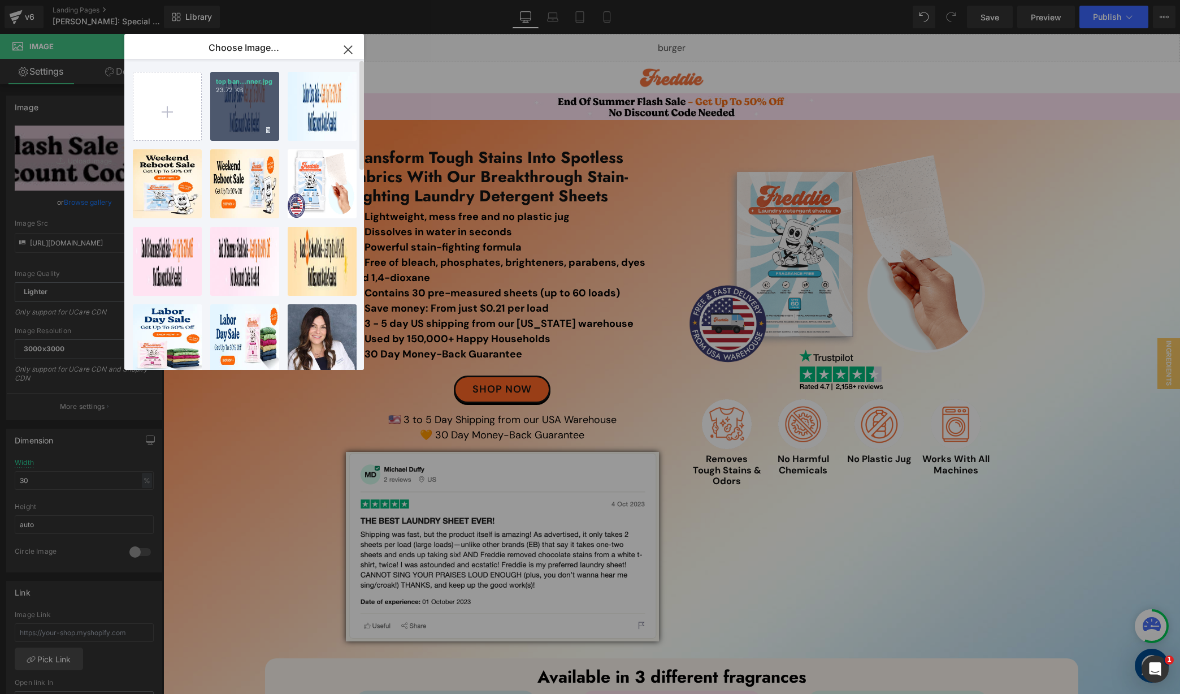
click at [258, 111] on div "top ban...nner.jpg 23.72 KB" at bounding box center [244, 106] width 69 height 69
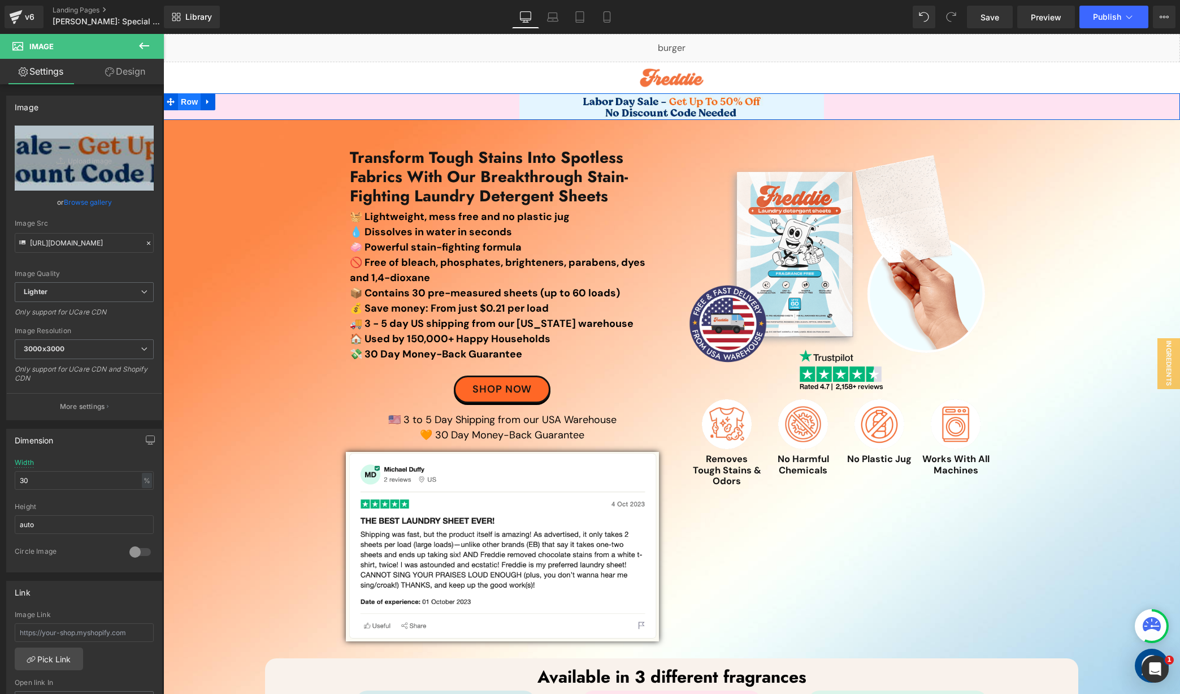
click at [185, 105] on span "Row" at bounding box center [189, 101] width 23 height 17
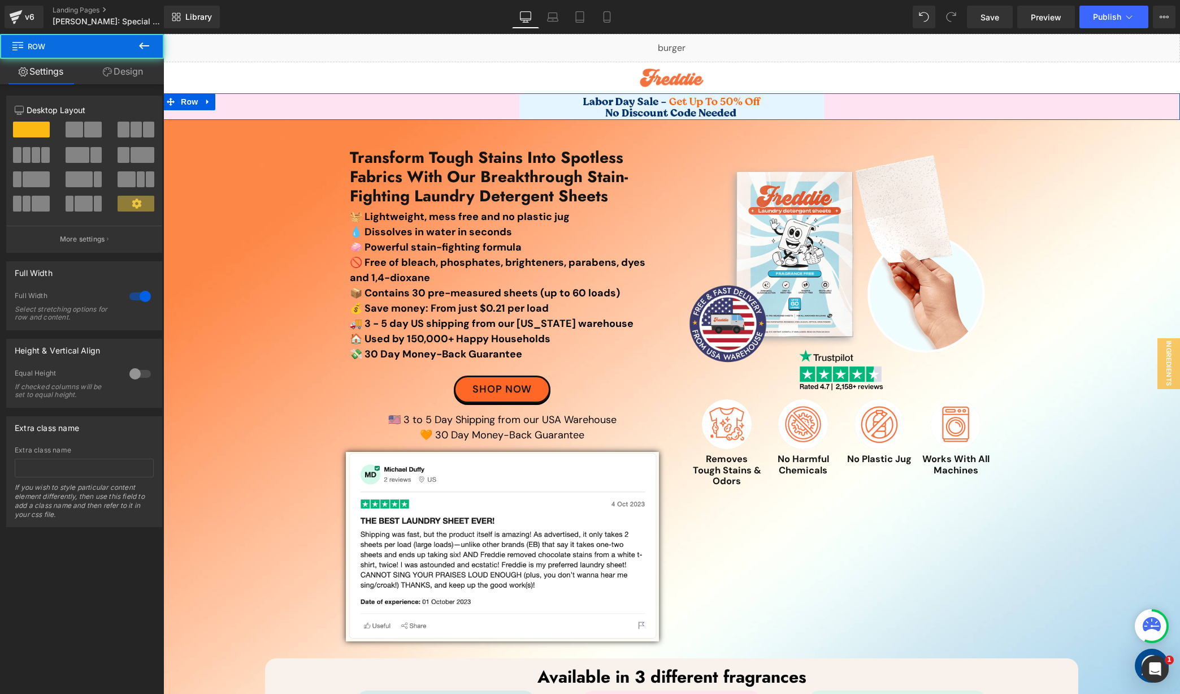
click at [142, 73] on link "Design" at bounding box center [123, 71] width 82 height 25
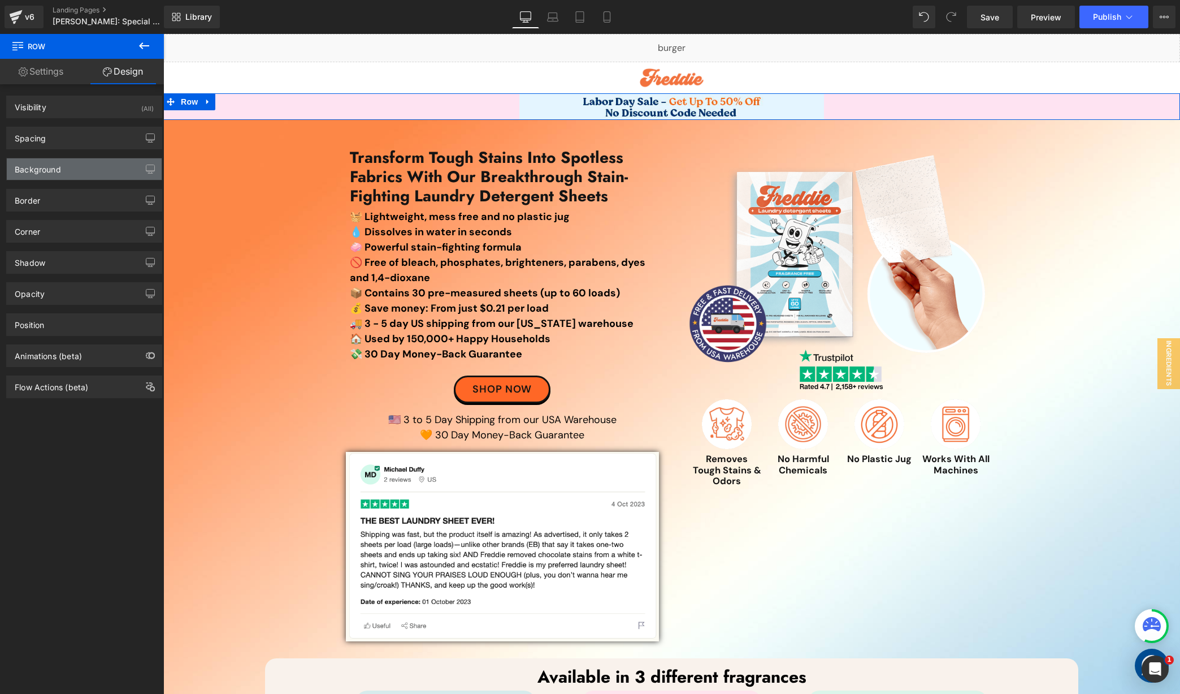
click at [83, 164] on div "Background" at bounding box center [84, 168] width 155 height 21
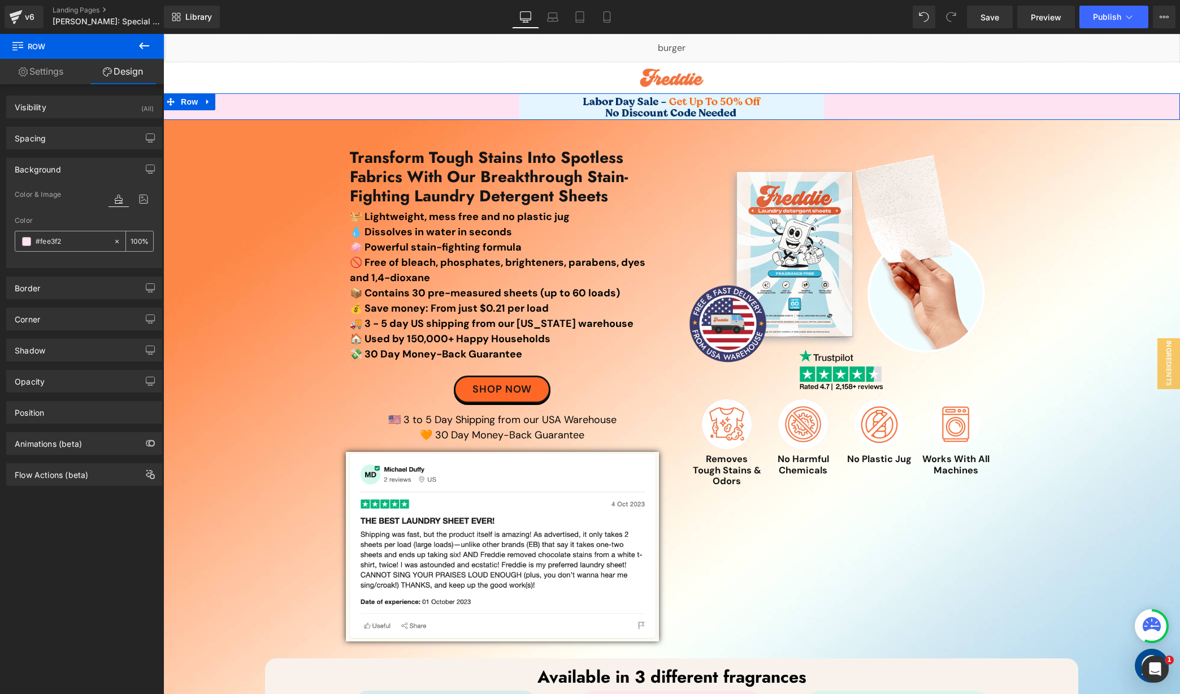
click at [77, 235] on input "#fee3f2" at bounding box center [72, 241] width 72 height 12
paste input "E4F5FF"
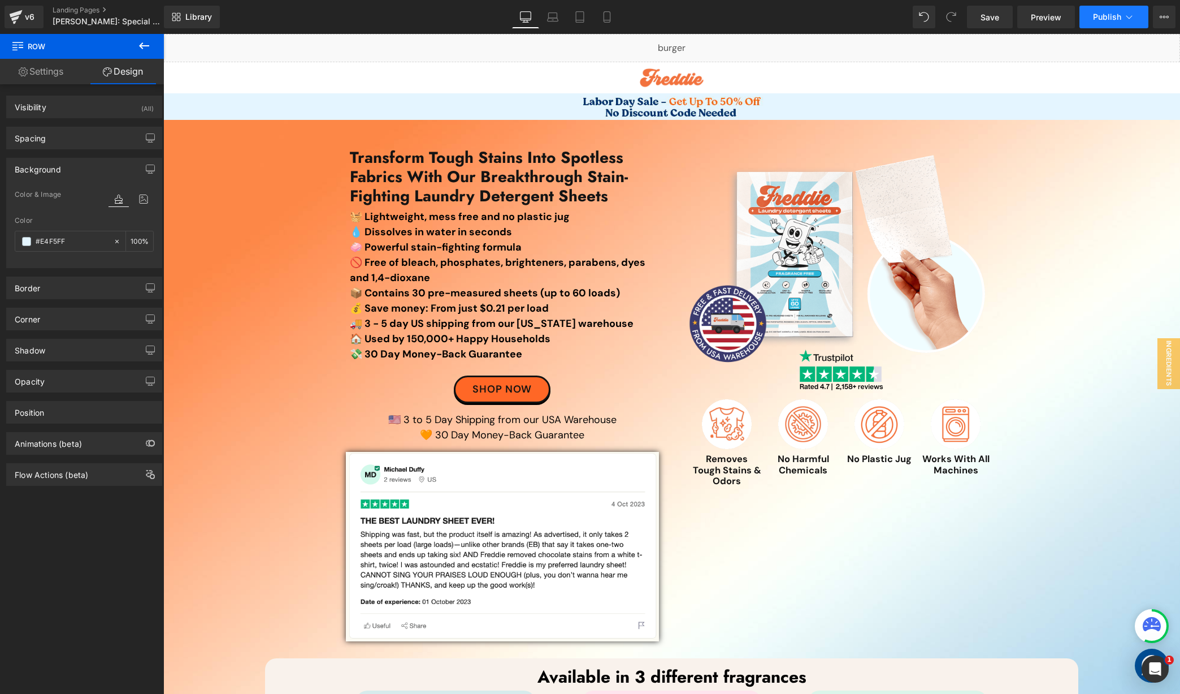
type input "#E4F5FF"
click at [1100, 19] on span "Publish" at bounding box center [1107, 16] width 28 height 9
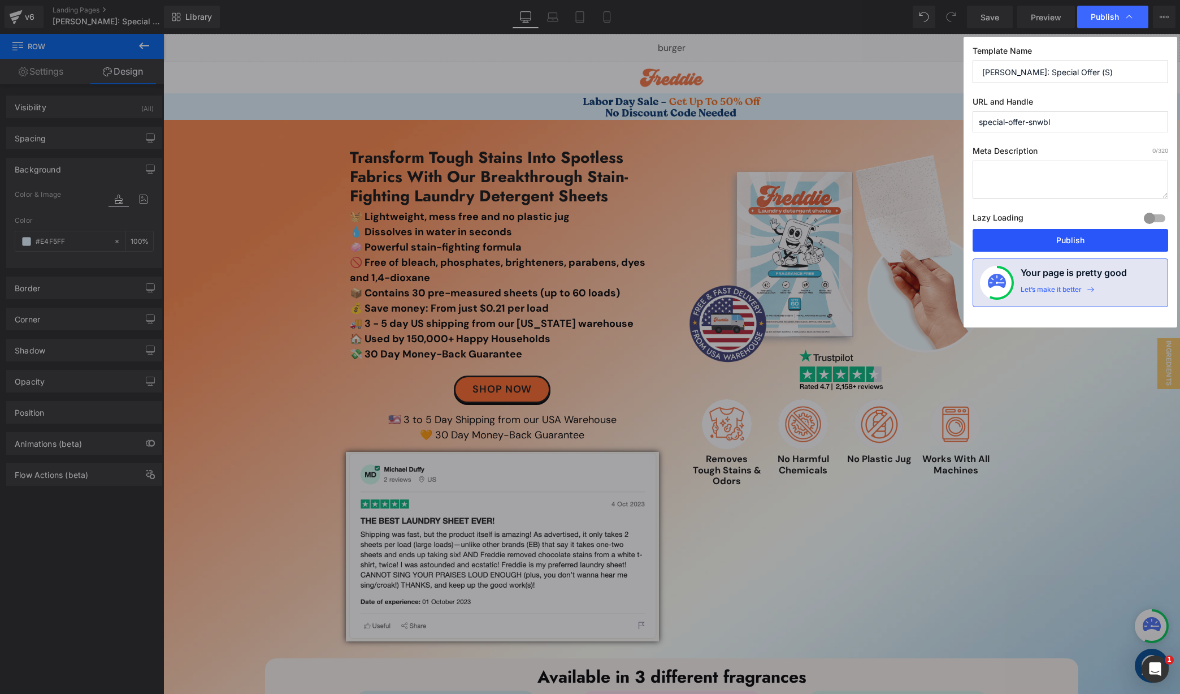
click at [1037, 230] on button "Publish" at bounding box center [1071, 240] width 196 height 23
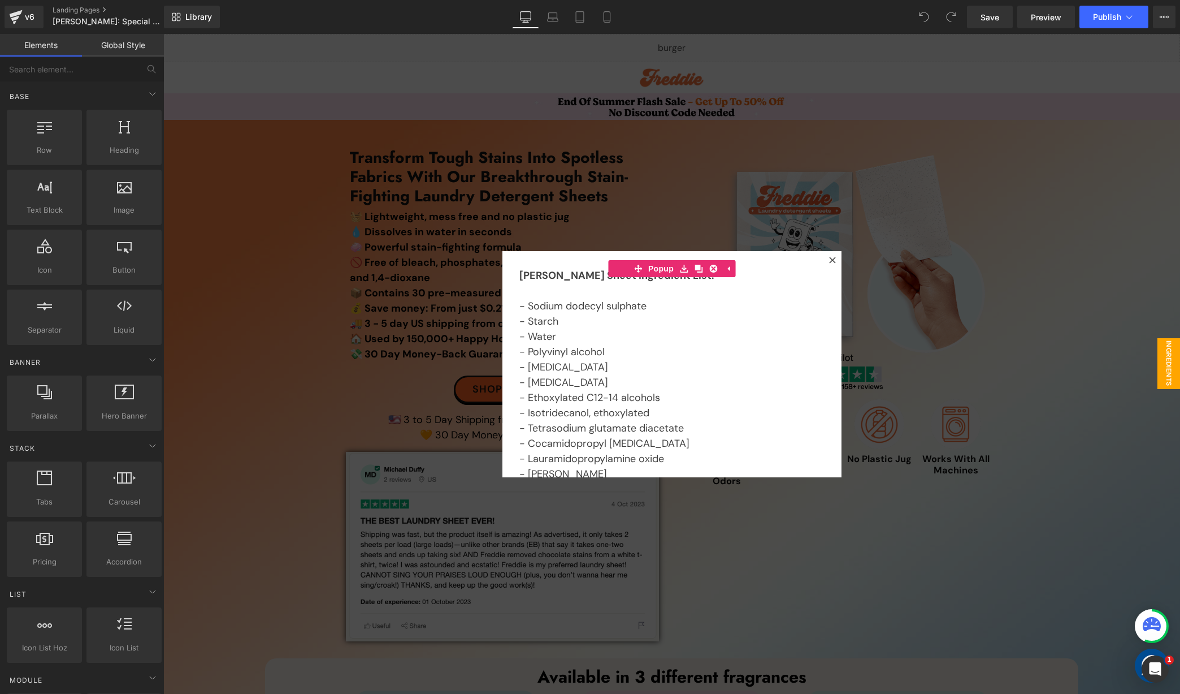
click at [387, 107] on div at bounding box center [671, 364] width 1017 height 660
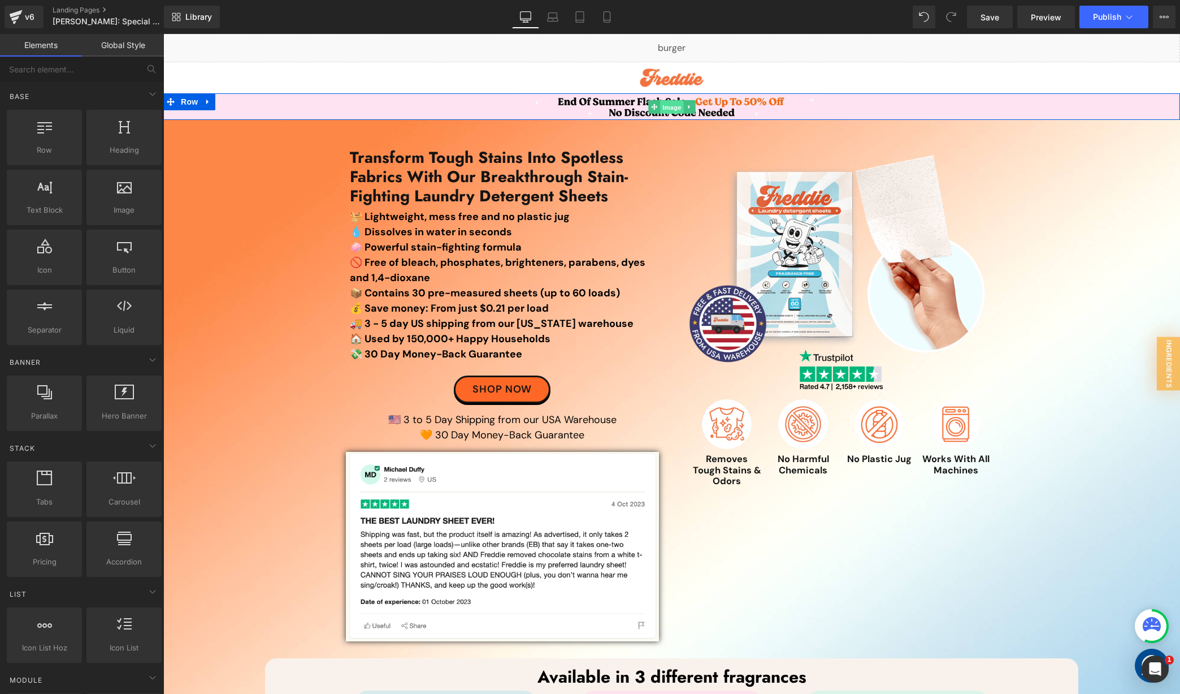
click at [664, 108] on span "Image" at bounding box center [672, 108] width 24 height 14
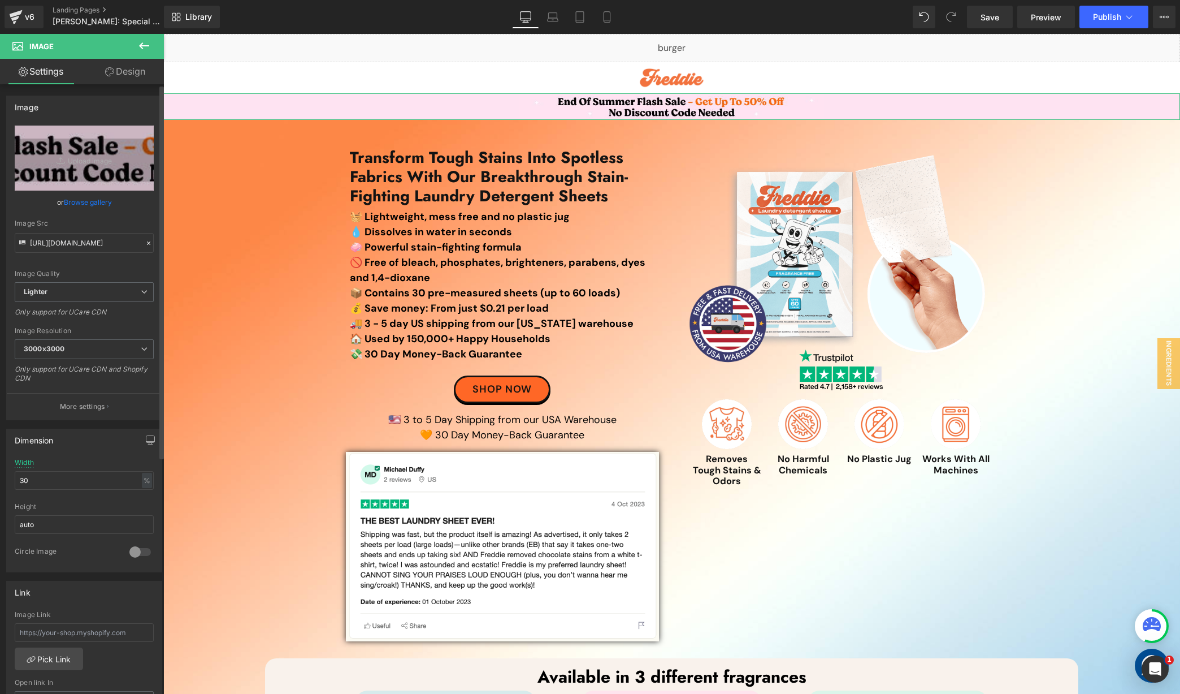
click at [89, 202] on link "Browse gallery" at bounding box center [88, 202] width 48 height 20
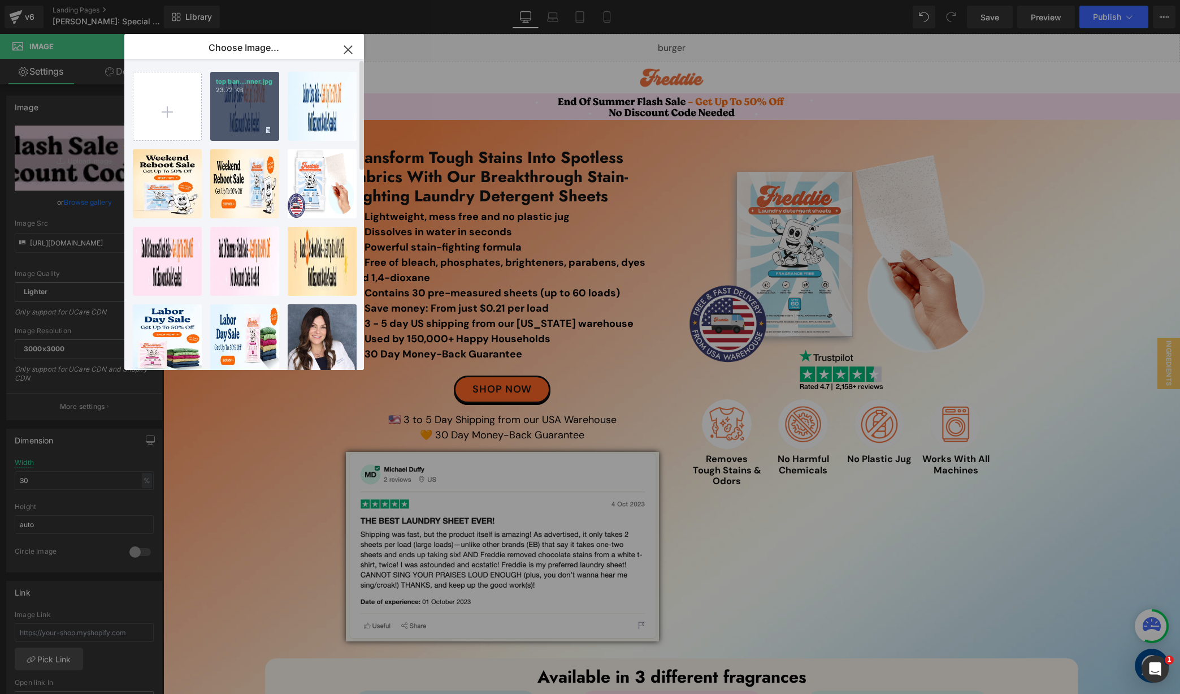
click at [240, 89] on p "23.72 KB" at bounding box center [245, 90] width 58 height 8
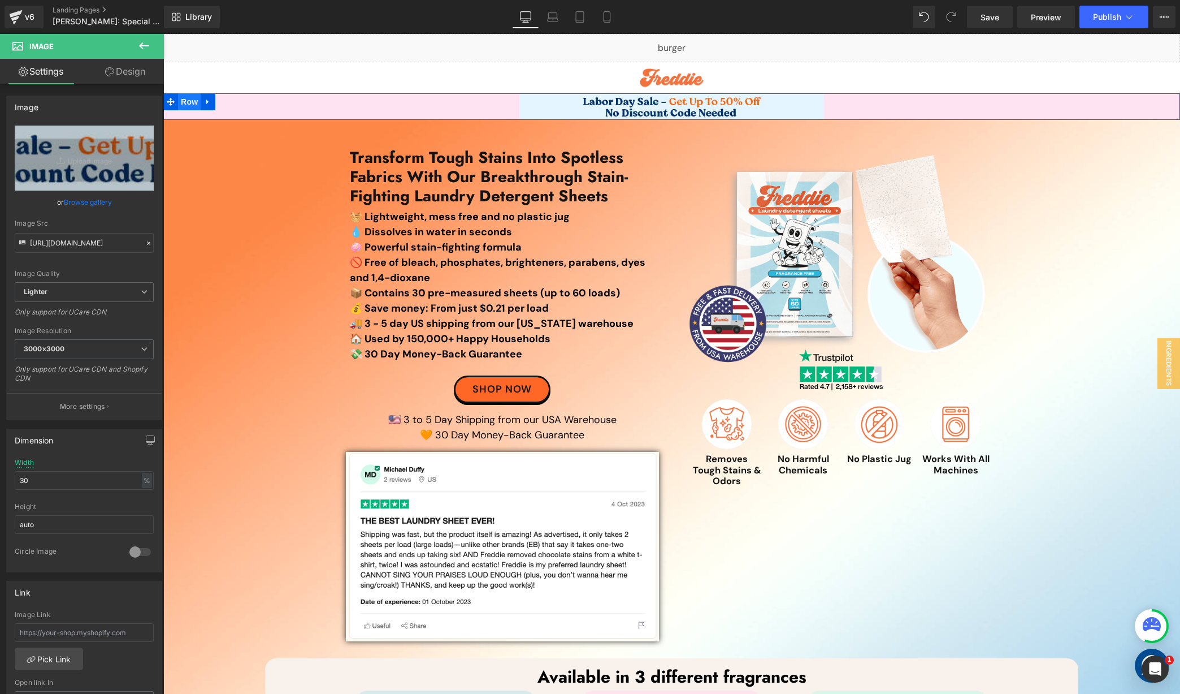
click at [189, 102] on span "Row" at bounding box center [189, 101] width 23 height 17
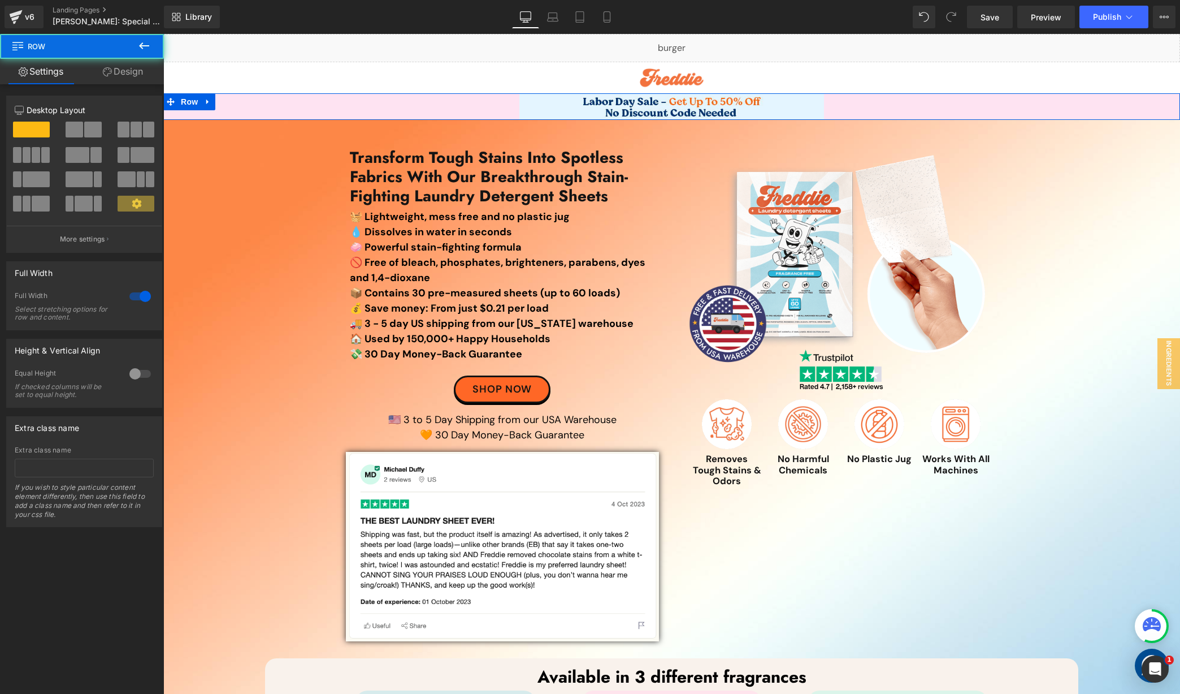
click at [119, 64] on link "Design" at bounding box center [123, 71] width 82 height 25
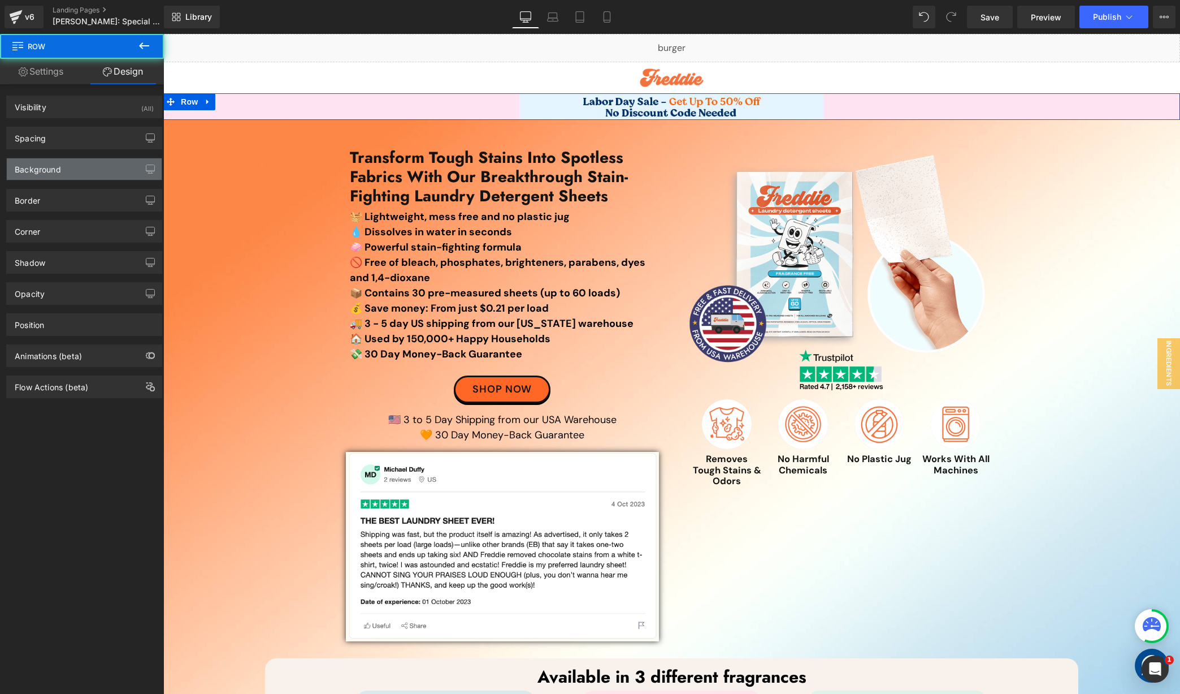
click at [78, 169] on div "Background" at bounding box center [84, 168] width 155 height 21
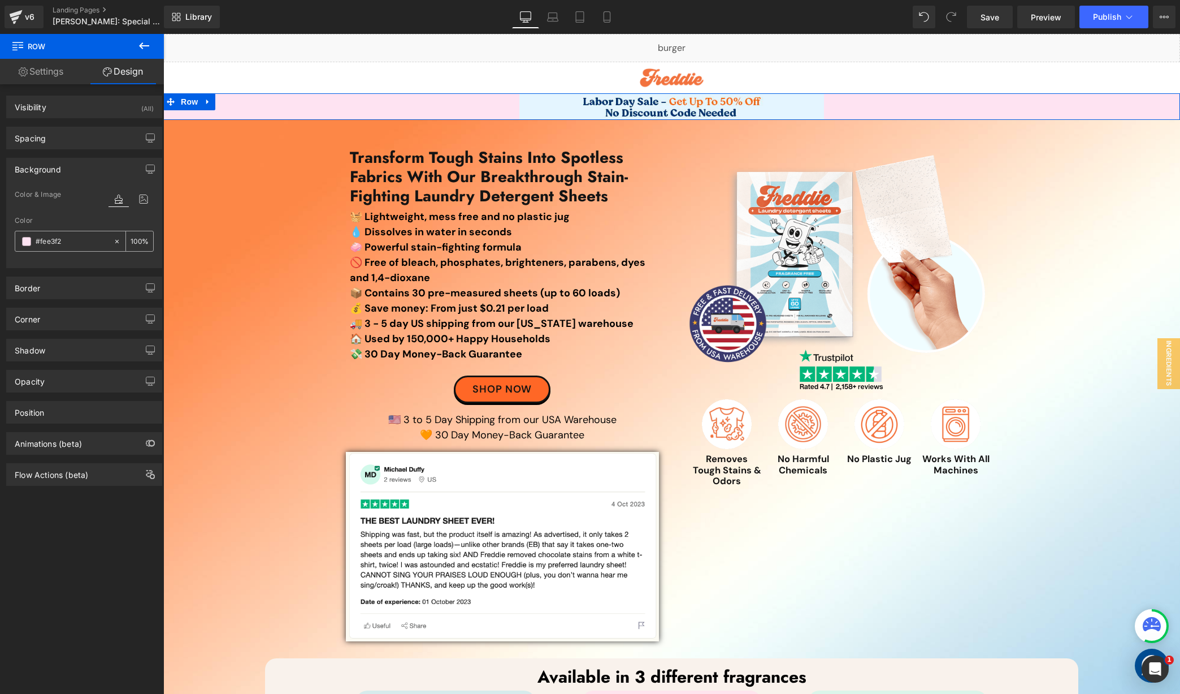
click at [77, 233] on div "#fee3f2" at bounding box center [64, 241] width 98 height 20
click at [77, 242] on input "#fee3f2" at bounding box center [72, 241] width 72 height 12
paste input "E4F5FF"
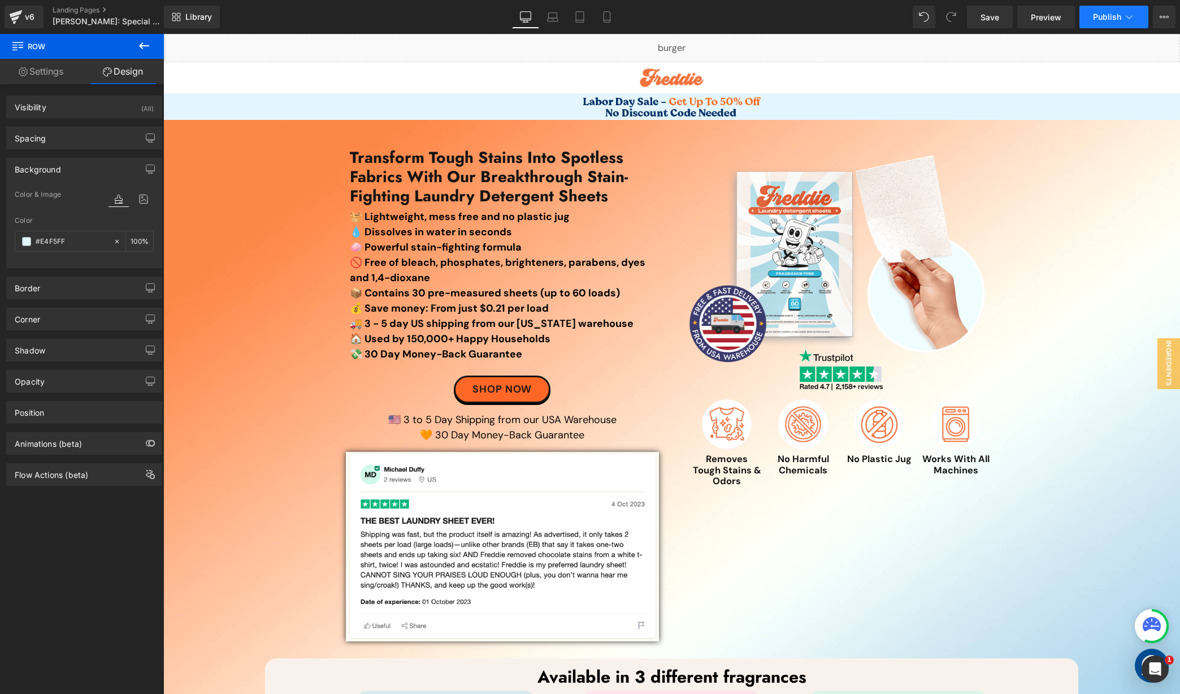
type input "#E4F5FF"
click at [1092, 21] on button "Publish" at bounding box center [1114, 17] width 69 height 23
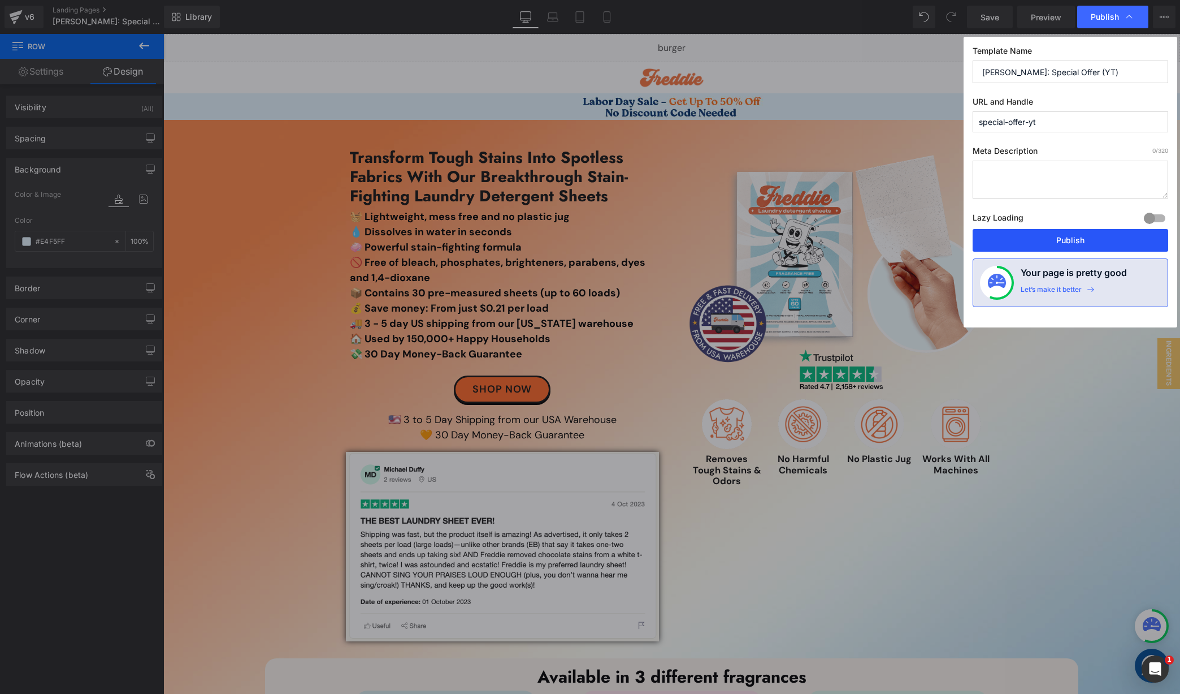
click at [1012, 240] on button "Publish" at bounding box center [1071, 240] width 196 height 23
